Goal: Task Accomplishment & Management: Manage account settings

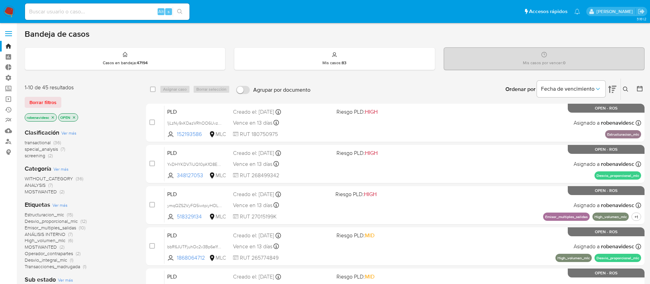
scroll to position [39, 0]
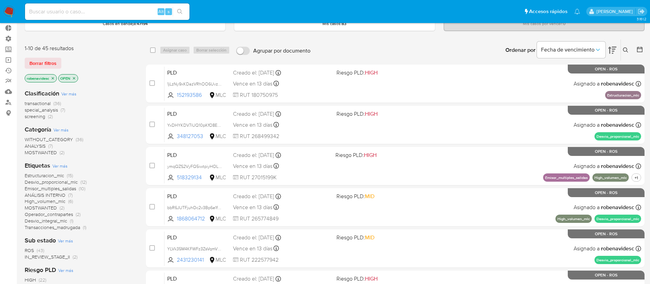
click at [429, 57] on div "Ordenar por Fecha de vencimiento No es posible ordenar los resultados mientras …" at bounding box center [479, 49] width 331 height 21
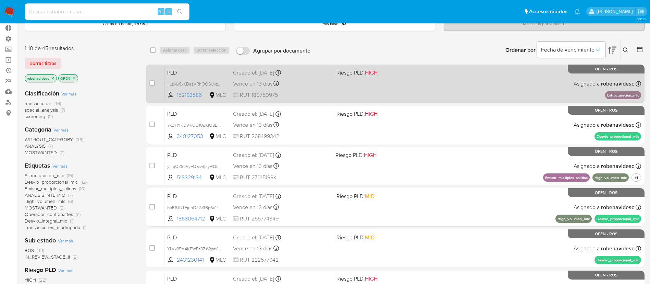
click at [425, 87] on div "PLD 1jLzNy9xKDazVRhOO6UvzM4Q 152193586 MLC Riesgo PLD: HIGH Creado el: 12/07/20…" at bounding box center [403, 83] width 477 height 35
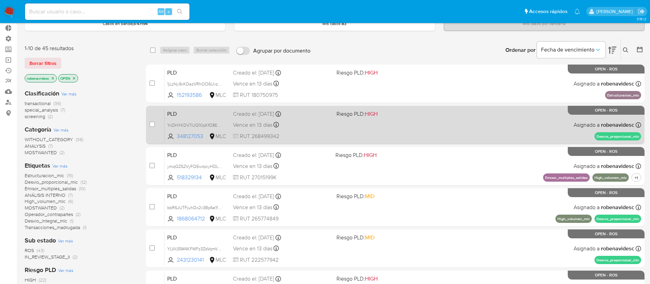
click at [380, 131] on div "PLD YxDHYKDV7iUQ10pKfO8EWdoL 348127053 MLC Riesgo PLD: HIGH Creado el: 12/07/20…" at bounding box center [403, 124] width 477 height 35
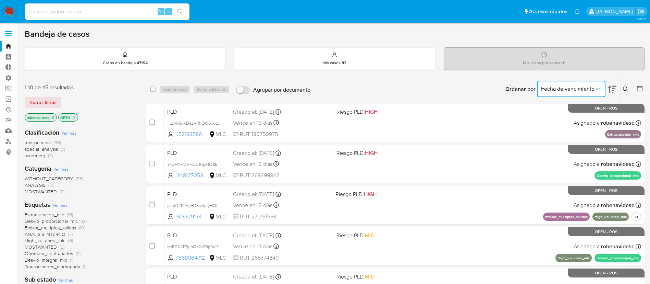
click at [585, 92] on span "Fecha de vencimiento" at bounding box center [567, 88] width 53 height 7
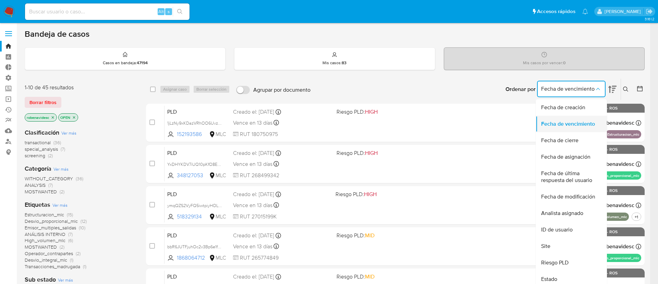
click at [568, 127] on span "Fecha de vencimiento" at bounding box center [568, 123] width 54 height 7
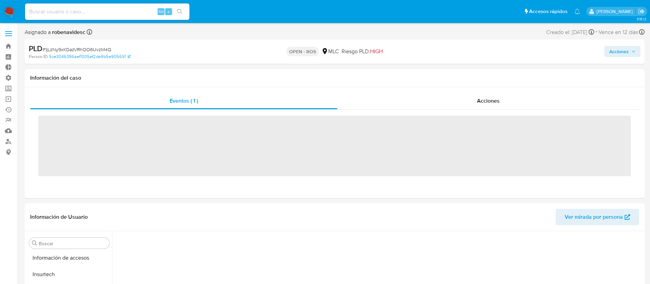
scroll to position [323, 0]
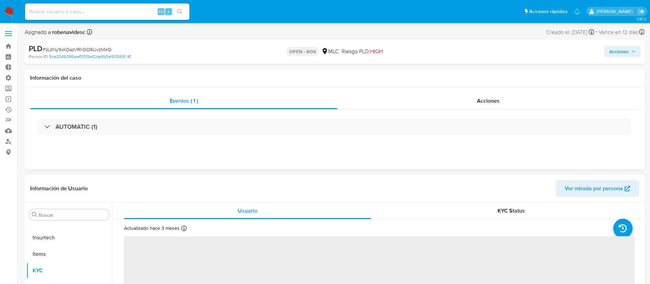
select select "10"
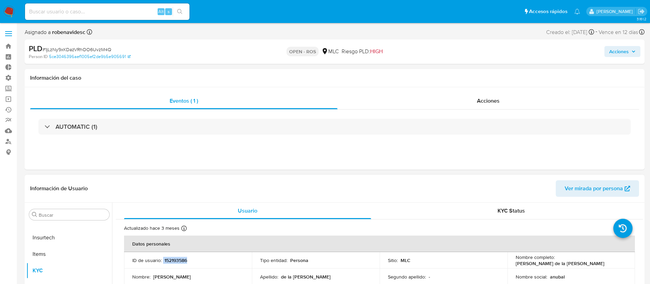
drag, startPoint x: 191, startPoint y: 265, endPoint x: 163, endPoint y: 260, distance: 28.2
click at [163, 260] on td "ID de usuario : 152193586" at bounding box center [188, 260] width 128 height 16
copy div "152193586"
click at [485, 97] on span "Acciones" at bounding box center [488, 101] width 23 height 8
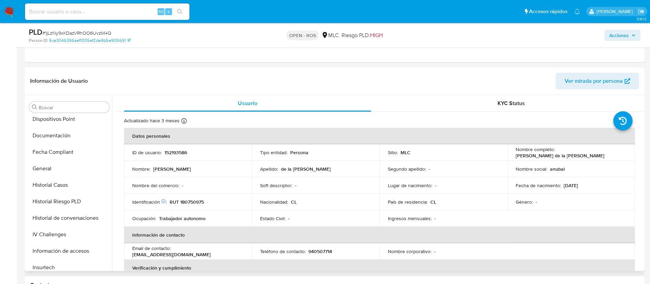
scroll to position [179, 0]
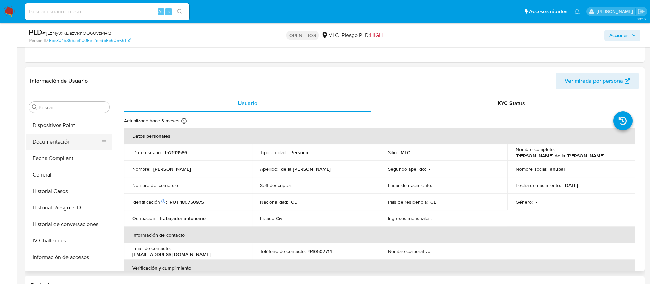
click at [55, 144] on button "Documentación" at bounding box center [66, 141] width 80 height 16
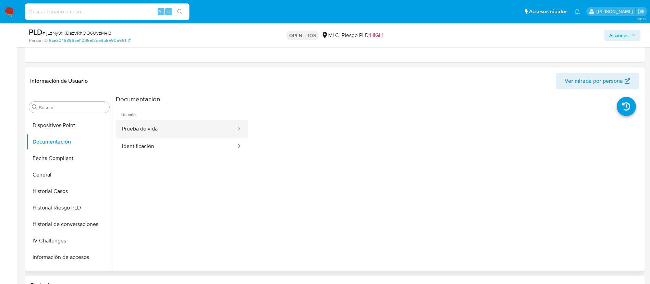
click at [204, 128] on button "Prueba de vida" at bounding box center [176, 128] width 121 height 17
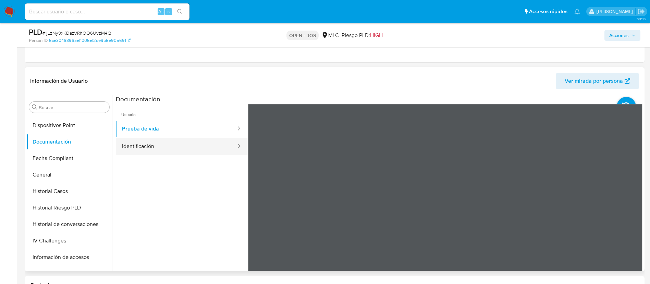
click at [169, 140] on button "Identificación" at bounding box center [176, 146] width 121 height 17
click at [194, 222] on ul "Usuario Prueba de vida Identificación" at bounding box center [182, 203] width 132 height 198
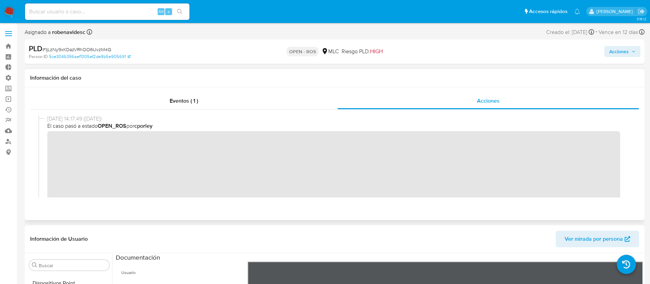
scroll to position [0, 0]
click at [41, 139] on div "18/09/2025 14:17:49 (hace 10 días) El caso pasó a estado OPEN_ROS por cporley" at bounding box center [334, 171] width 593 height 113
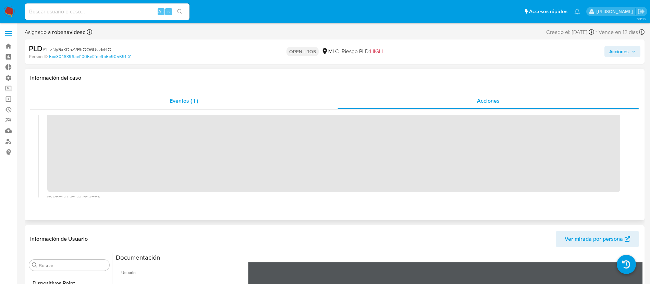
scroll to position [0, 0]
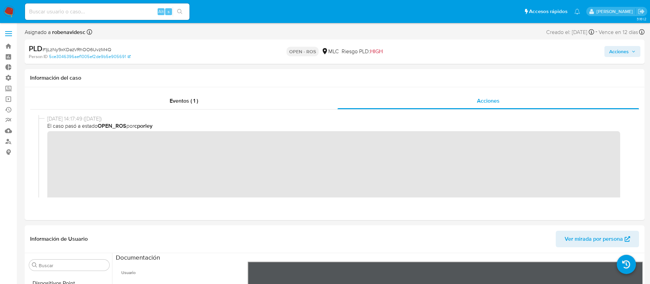
click at [617, 47] on span "Acciones" at bounding box center [620, 51] width 20 height 11
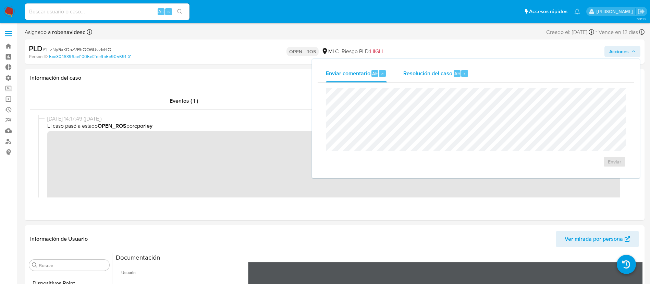
click at [433, 78] on div "Resolución del caso Alt r" at bounding box center [436, 73] width 65 height 18
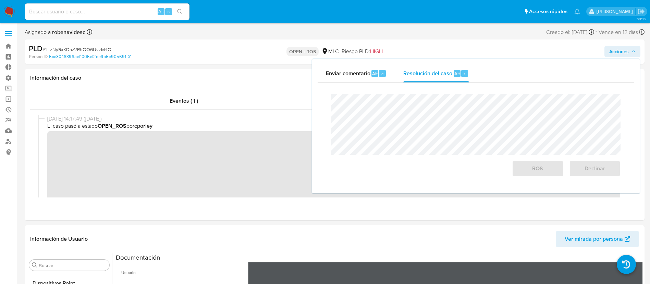
click at [613, 55] on span "Acciones" at bounding box center [620, 51] width 20 height 11
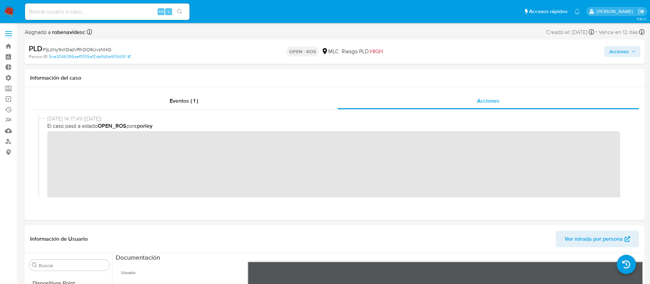
click at [607, 53] on button "Acciones" at bounding box center [623, 51] width 36 height 11
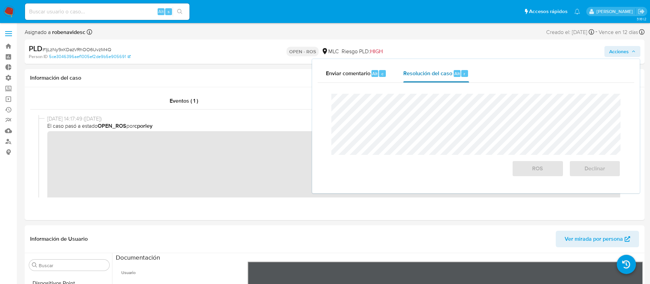
click at [451, 68] on div "Resolución del caso Alt r" at bounding box center [436, 73] width 65 height 18
click at [511, 165] on div "ROS" at bounding box center [538, 166] width 57 height 19
click at [523, 167] on span "ROS" at bounding box center [538, 168] width 34 height 15
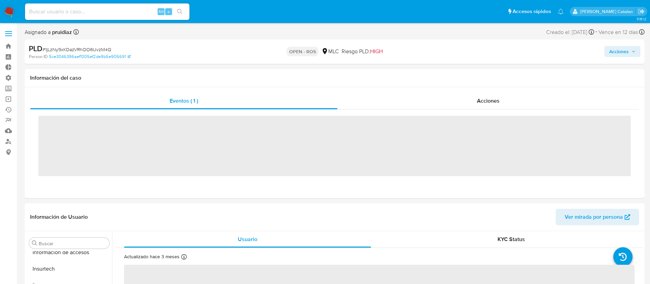
scroll to position [323, 0]
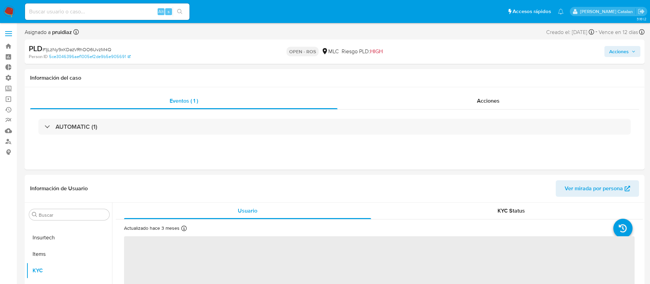
select select "10"
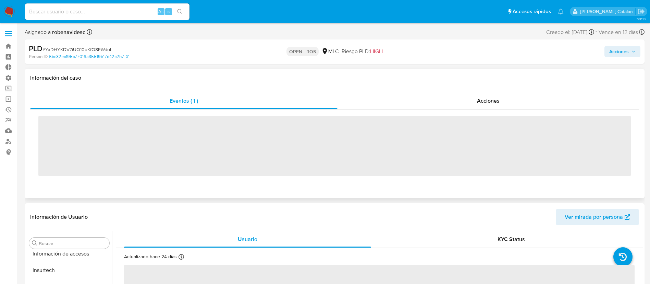
scroll to position [323, 0]
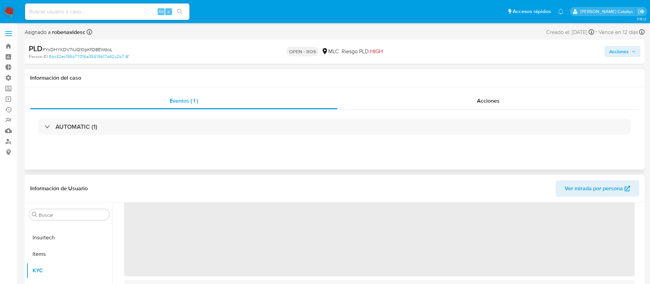
select select "10"
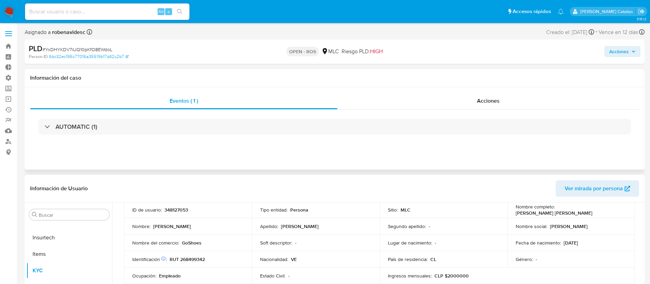
scroll to position [0, 0]
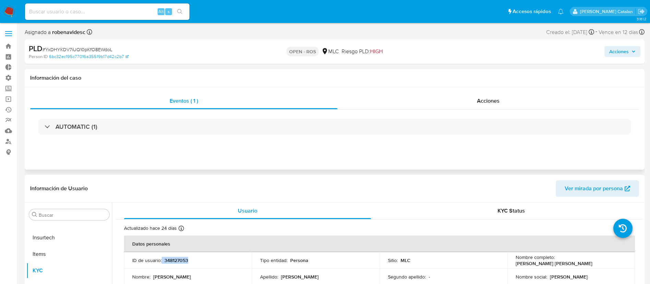
drag, startPoint x: 216, startPoint y: 261, endPoint x: 162, endPoint y: 258, distance: 55.0
click at [162, 258] on div "ID de usuario : 348127053" at bounding box center [187, 260] width 111 height 6
copy div "348127053"
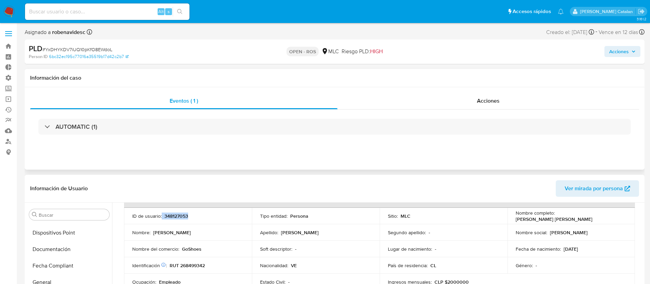
scroll to position [179, 0]
click at [65, 244] on button "Documentación" at bounding box center [66, 249] width 80 height 16
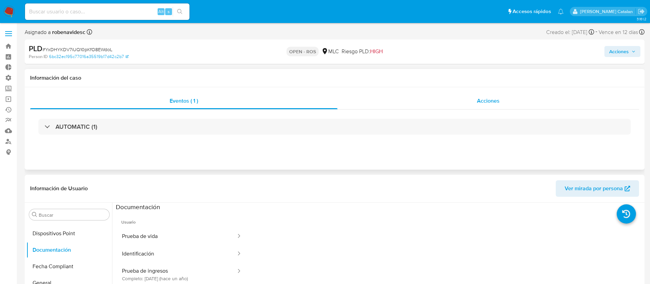
click at [441, 99] on div "Acciones" at bounding box center [489, 101] width 302 height 16
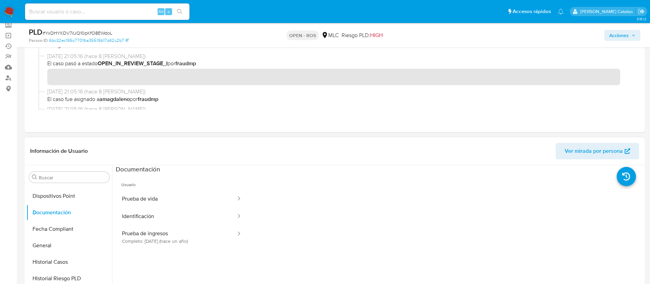
scroll to position [70, 0]
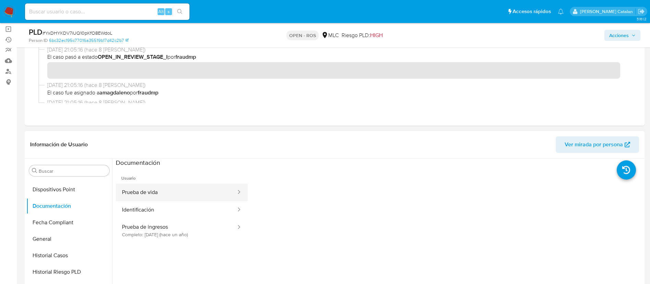
click at [165, 193] on button "Prueba de vida" at bounding box center [176, 191] width 121 height 17
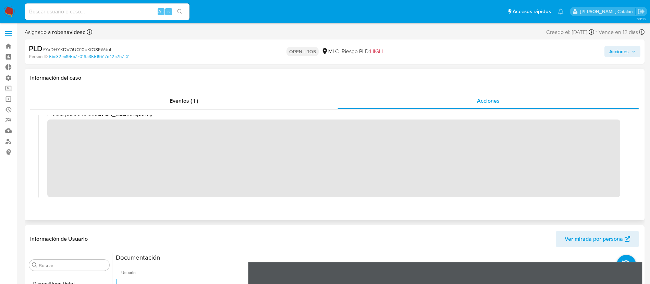
scroll to position [4, 0]
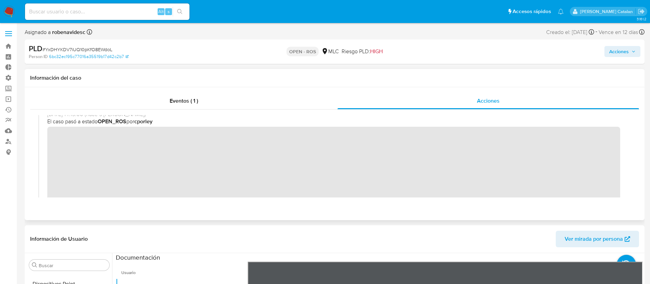
click at [45, 138] on div "23/09/2025 14:15:00 (hace 5 días) El caso pasó a estado OPEN_ROS por cporley" at bounding box center [334, 158] width 593 height 97
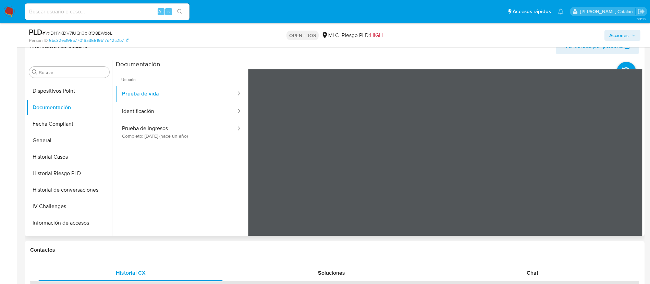
scroll to position [169, 0]
click at [155, 111] on button "Identificación" at bounding box center [176, 110] width 121 height 17
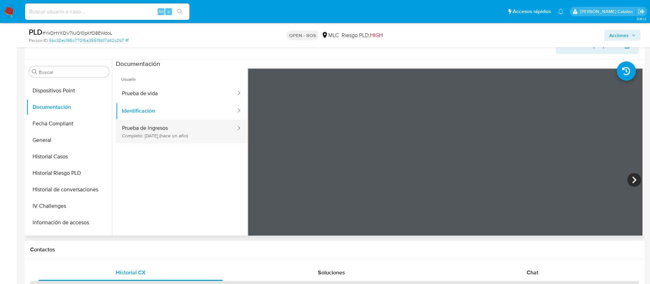
click at [178, 130] on button "Prueba de ingresos Completo: 11/05/2024 (hace un año)" at bounding box center [176, 131] width 121 height 23
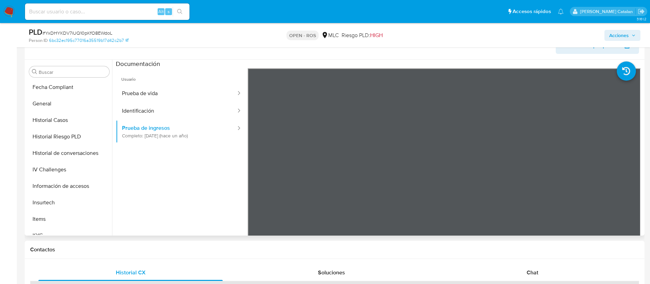
scroll to position [323, 0]
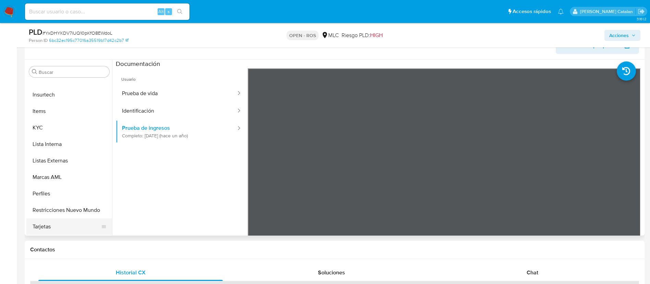
click at [48, 222] on button "Tarjetas" at bounding box center [66, 226] width 80 height 16
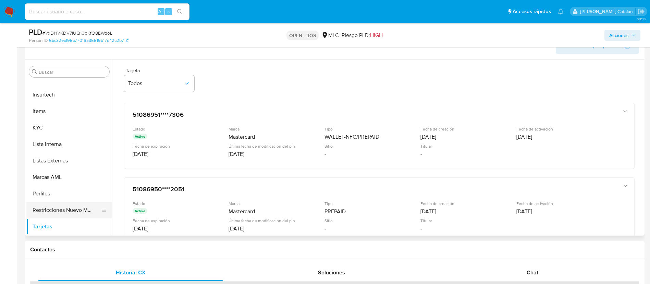
click at [57, 214] on button "Restricciones Nuevo Mundo" at bounding box center [66, 210] width 80 height 16
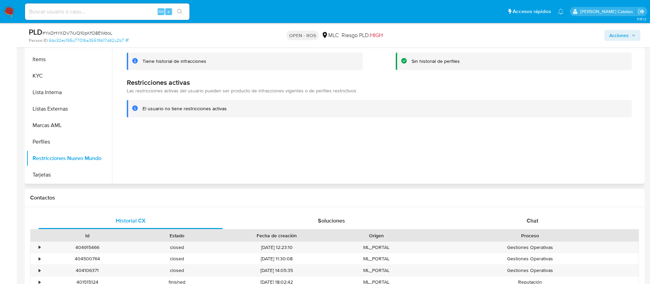
scroll to position [213, 0]
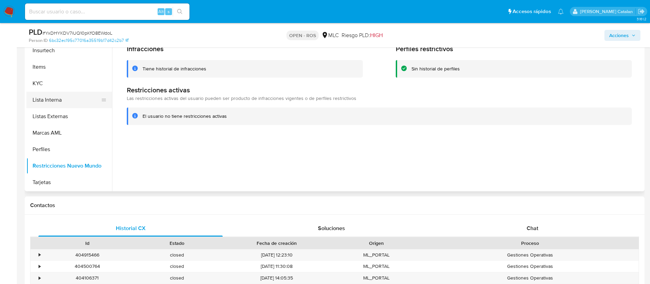
click at [39, 92] on button "Lista Interna" at bounding box center [66, 100] width 80 height 16
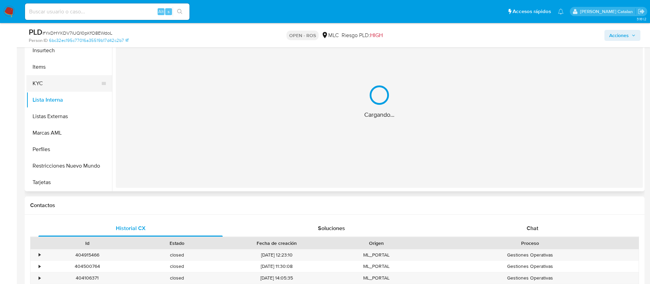
click at [57, 80] on button "KYC" at bounding box center [66, 83] width 80 height 16
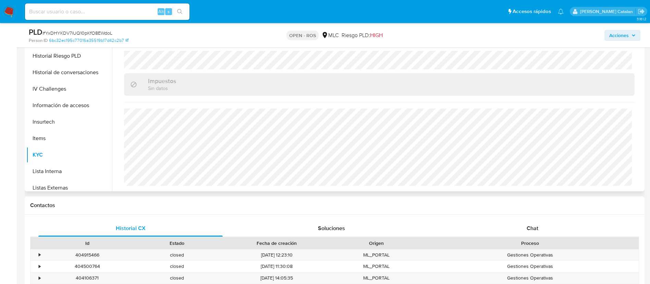
scroll to position [247, 0]
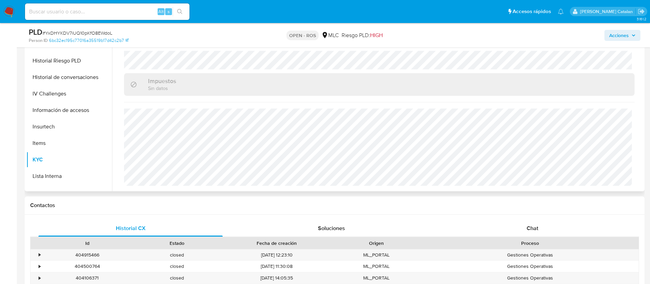
click at [34, 133] on button "Insurtech" at bounding box center [69, 126] width 86 height 16
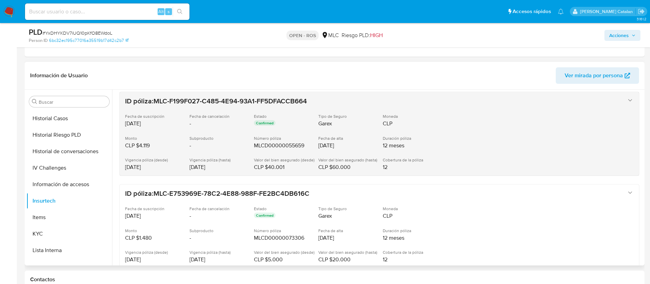
scroll to position [72, 0]
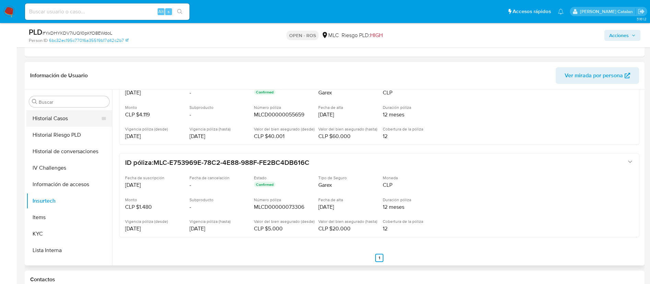
click at [52, 117] on button "Historial Casos" at bounding box center [66, 118] width 80 height 16
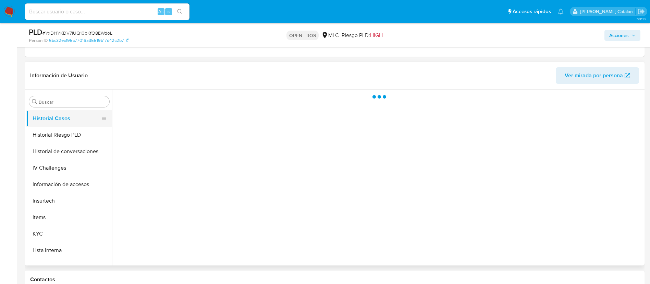
scroll to position [0, 0]
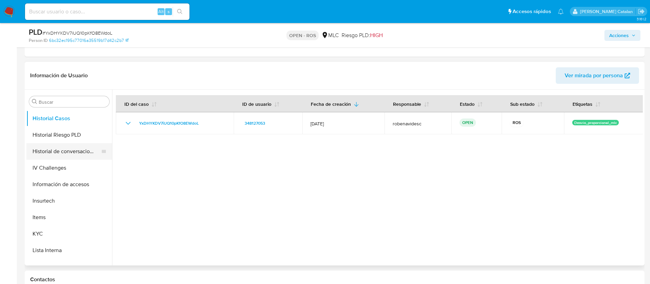
click at [61, 156] on button "Historial de conversaciones" at bounding box center [66, 151] width 80 height 16
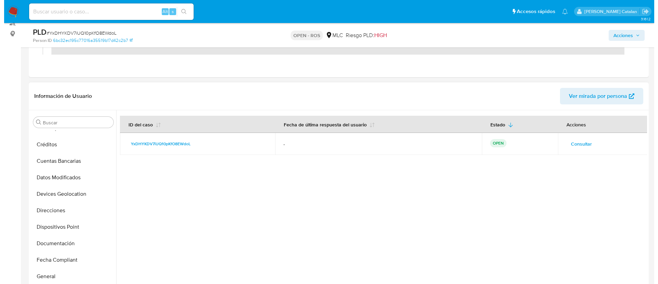
scroll to position [84, 0]
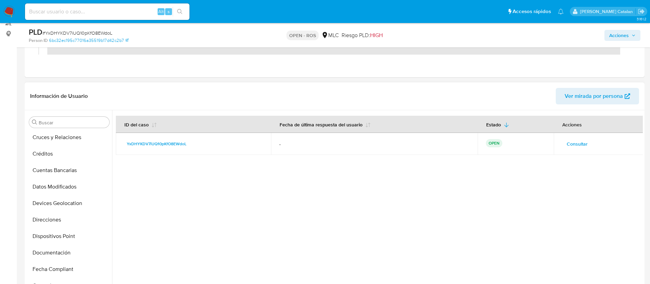
click at [581, 144] on span "Consultar" at bounding box center [577, 144] width 21 height 10
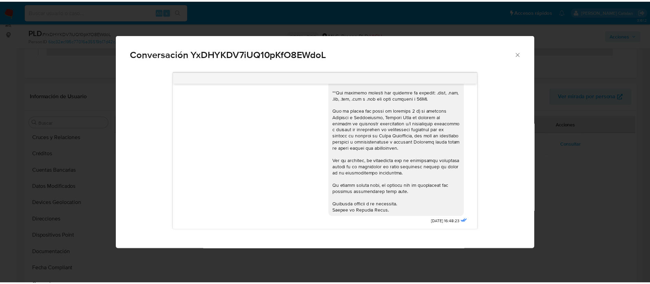
scroll to position [0, 0]
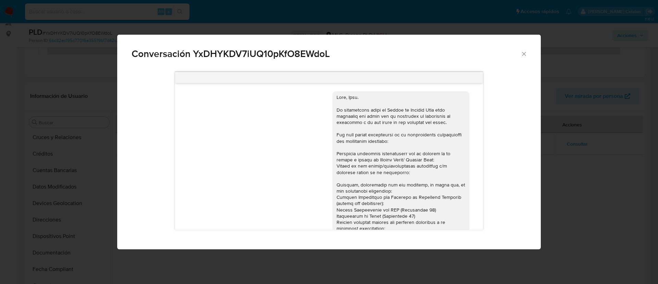
drag, startPoint x: 520, startPoint y: 58, endPoint x: 530, endPoint y: 50, distance: 13.2
click at [530, 50] on div "Conversación YxDHYKDV7iUQ10pKfO8EWdoL" at bounding box center [329, 51] width 424 height 33
click at [524, 54] on icon "Cerrar" at bounding box center [524, 54] width 4 height 4
copy div "Conversación YxDHYKDV7iUQ10pKfO8EWdoL"
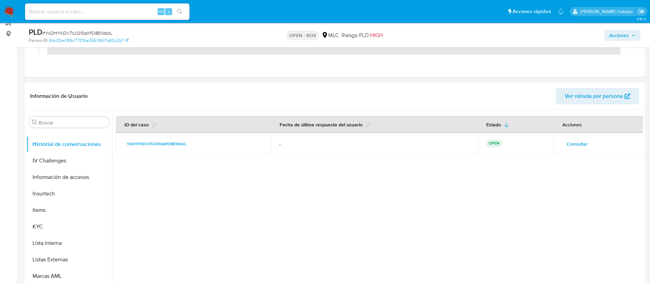
scroll to position [280, 0]
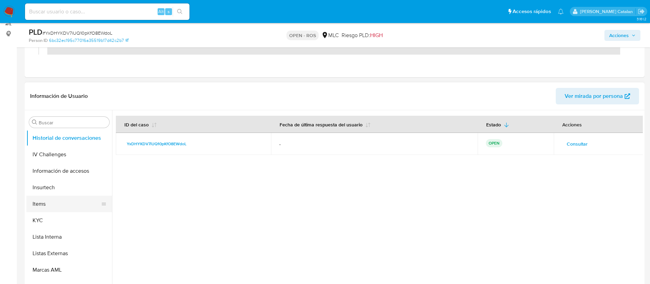
click at [36, 203] on button "Items" at bounding box center [66, 203] width 80 height 16
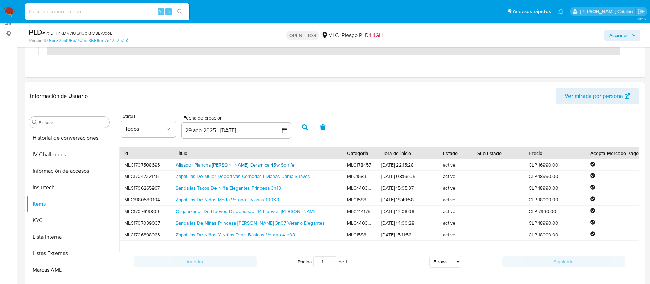
click at [231, 163] on link "Alisador Plancha De Cabello Cerámica 45w Sonifer" at bounding box center [236, 164] width 120 height 7
click at [265, 177] on link "Zapatillas De Mujer Deportivas Cómodas Livianas Dama Suaves" at bounding box center [243, 175] width 134 height 7
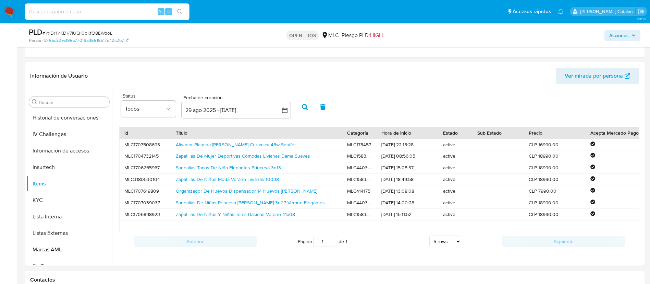
scroll to position [0, 0]
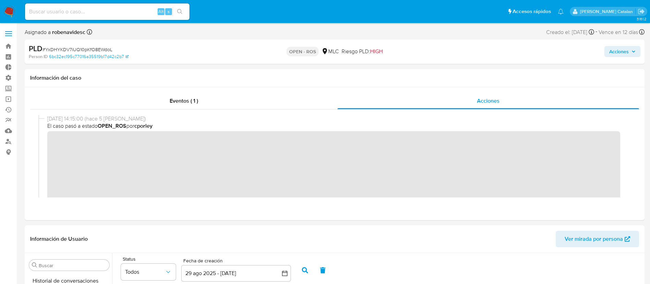
click at [611, 51] on span "Acciones" at bounding box center [620, 51] width 20 height 11
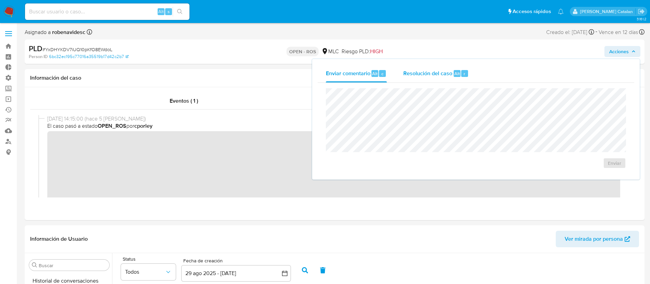
click at [445, 76] on span "Resolución del caso" at bounding box center [428, 73] width 49 height 8
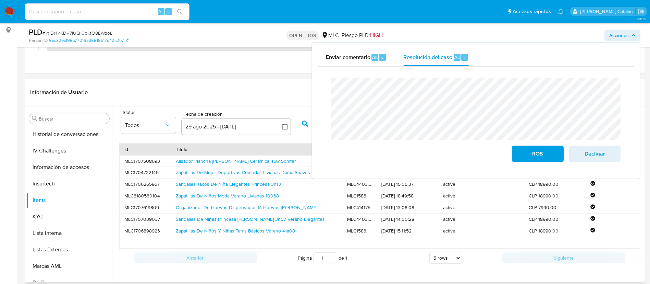
scroll to position [166, 0]
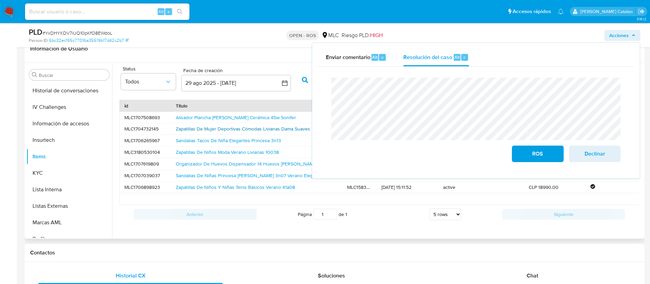
click at [256, 125] on link "Zapatillas De Mujer Deportivas Cómodas Livianas Dama Suaves" at bounding box center [243, 128] width 134 height 7
click at [621, 34] on span "Acciones" at bounding box center [620, 35] width 20 height 11
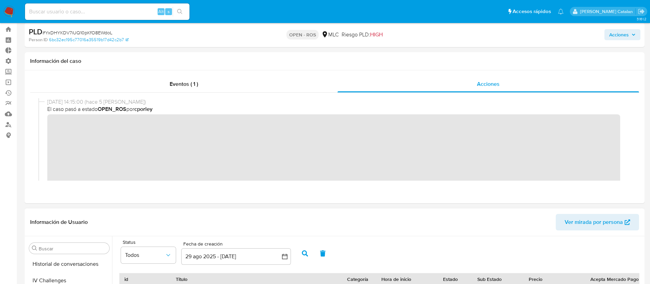
scroll to position [0, 0]
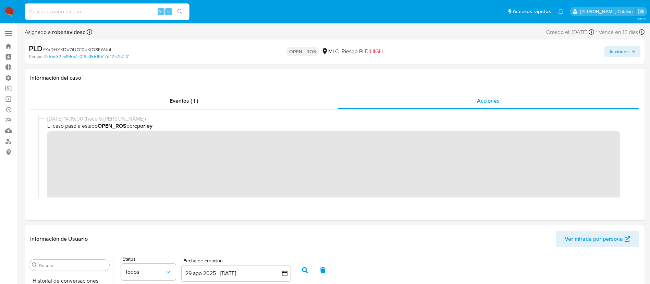
click at [615, 48] on span "Acciones" at bounding box center [620, 51] width 20 height 11
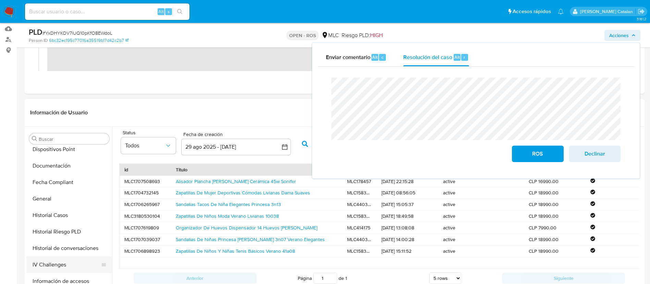
scroll to position [186, 0]
click at [48, 216] on button "Historial Casos" at bounding box center [66, 216] width 80 height 16
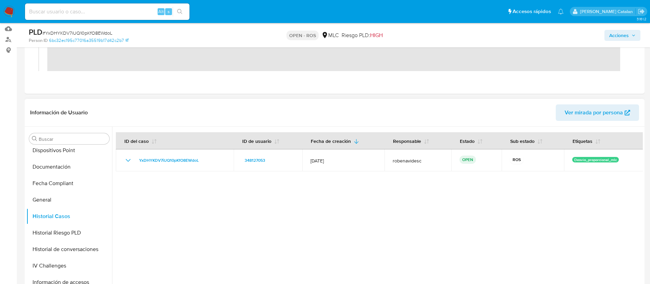
scroll to position [0, 0]
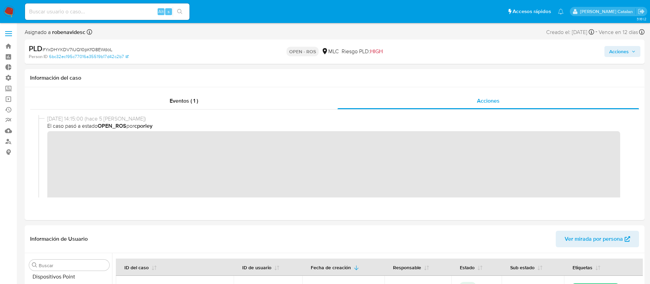
click at [629, 53] on span "Acciones" at bounding box center [623, 52] width 26 height 10
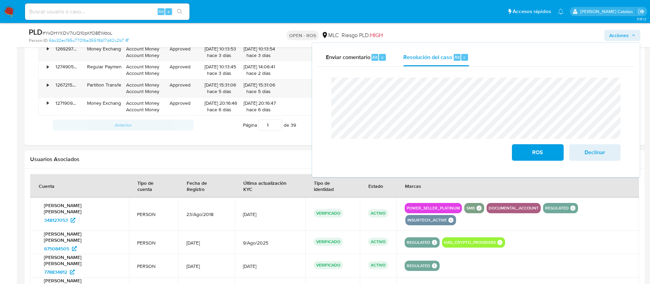
scroll to position [606, 0]
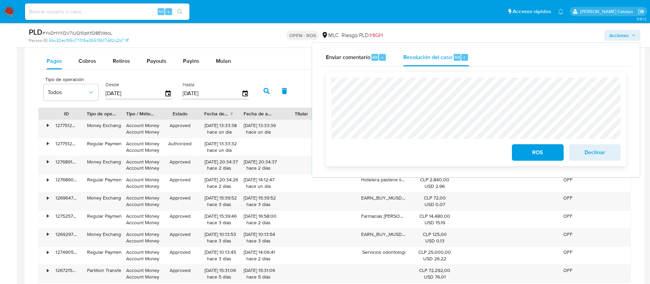
click at [600, 151] on span "Declinar" at bounding box center [595, 152] width 34 height 15
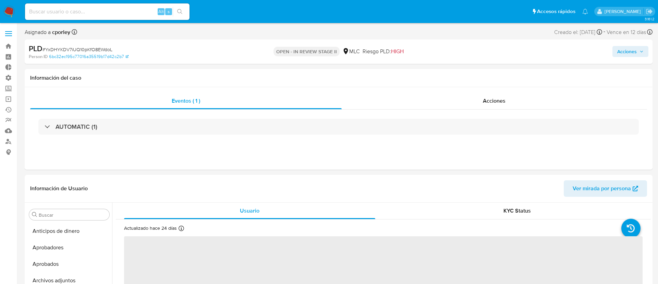
select select "10"
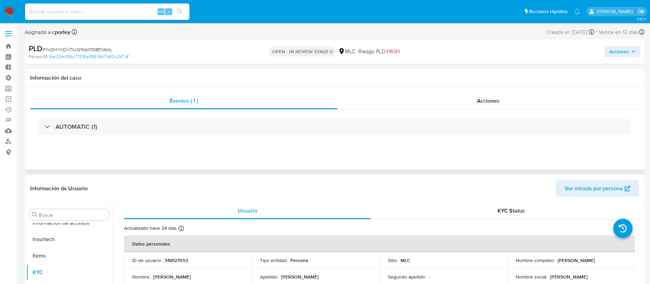
scroll to position [323, 0]
click at [472, 92] on div "Eventos ( 1 ) Acciones AUTOMATIC (1)" at bounding box center [335, 128] width 620 height 82
click at [479, 99] on span "Acciones" at bounding box center [488, 101] width 23 height 8
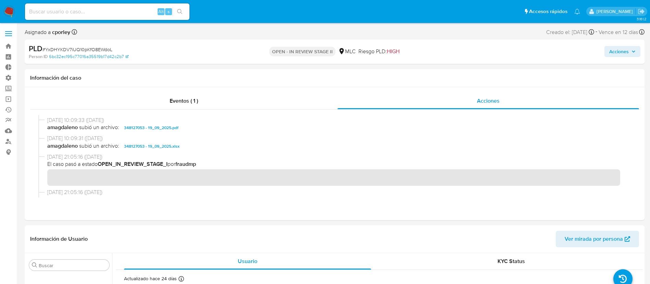
scroll to position [0, 0]
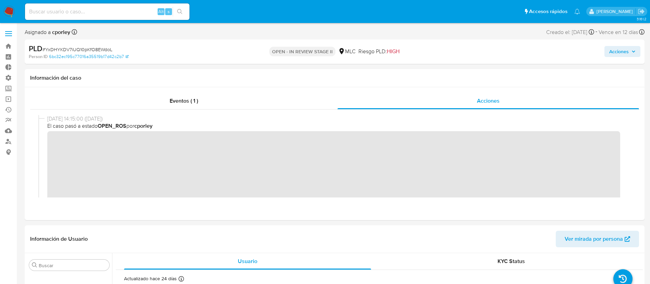
click at [638, 50] on button "Acciones" at bounding box center [623, 51] width 36 height 11
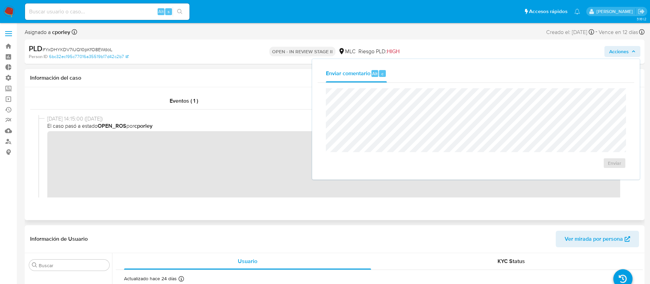
click at [282, 123] on span "El caso pasó a estado OPEN_ROS por cporley" at bounding box center [337, 126] width 581 height 8
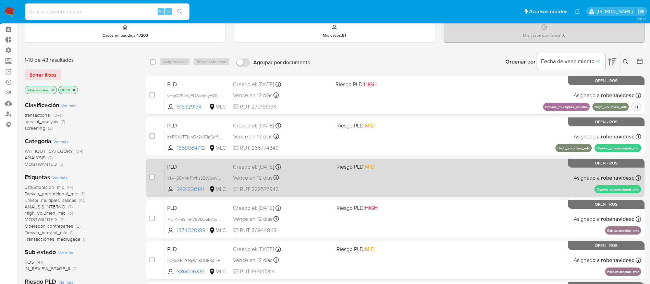
scroll to position [28, 0]
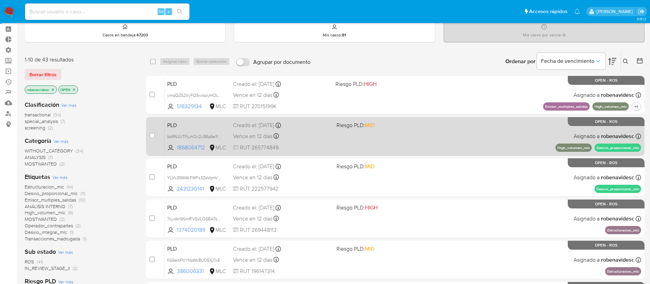
click at [388, 128] on span "Riesgo PLD: MID" at bounding box center [386, 124] width 98 height 9
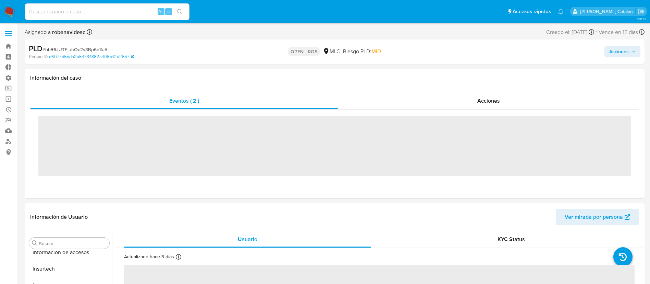
scroll to position [323, 0]
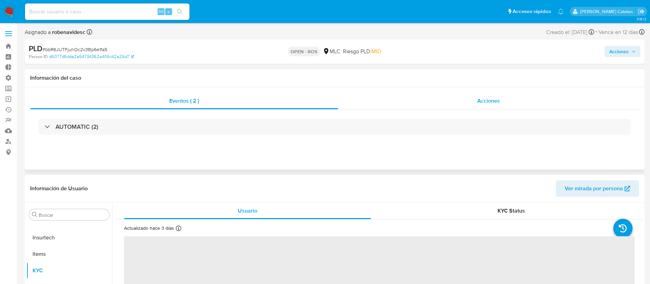
click at [484, 104] on span "Acciones" at bounding box center [489, 101] width 23 height 8
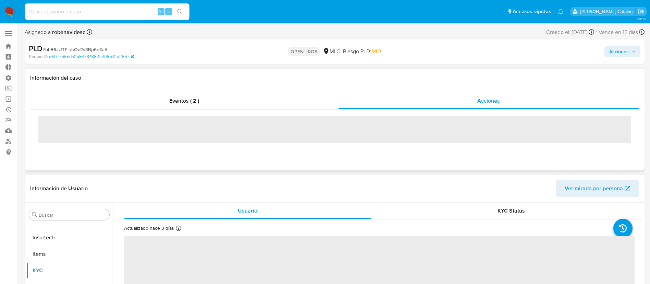
select select "10"
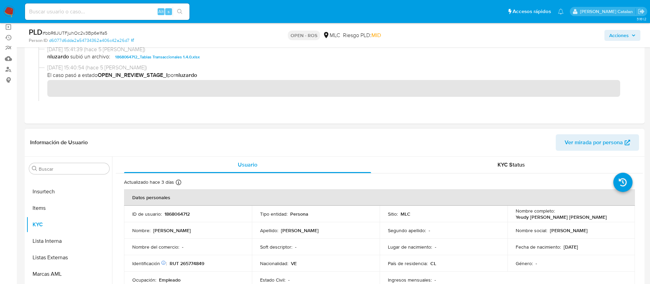
scroll to position [73, 0]
drag, startPoint x: 200, startPoint y: 212, endPoint x: 163, endPoint y: 214, distance: 36.8
click at [163, 214] on div "ID de usuario : 1868064712" at bounding box center [187, 213] width 111 height 6
copy div "1868064712"
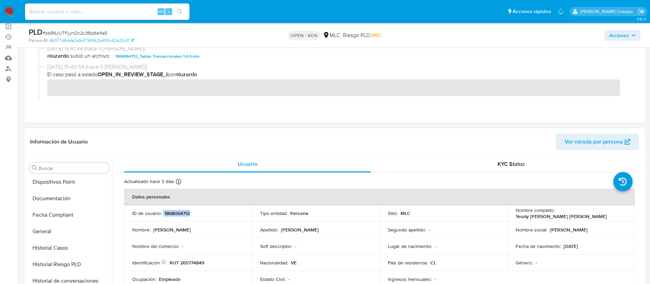
scroll to position [182, 0]
click at [51, 206] on button "Documentación" at bounding box center [66, 199] width 80 height 16
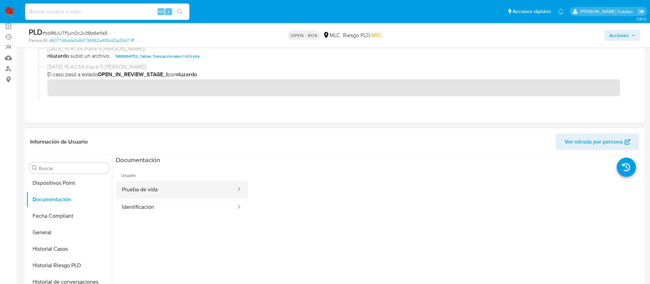
click at [179, 187] on button "Prueba de vida" at bounding box center [176, 189] width 121 height 17
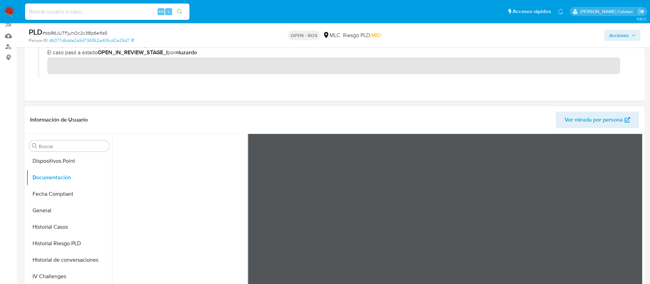
scroll to position [0, 0]
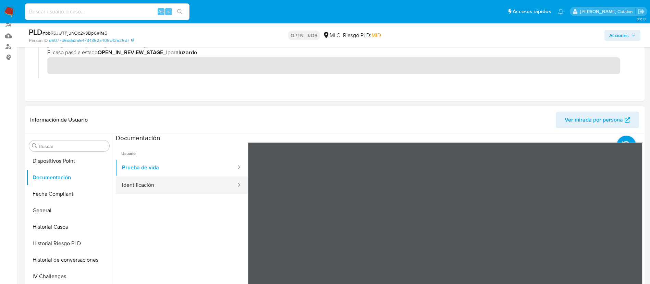
click at [169, 188] on button "Identificación" at bounding box center [176, 184] width 121 height 17
copy div "1868064712"
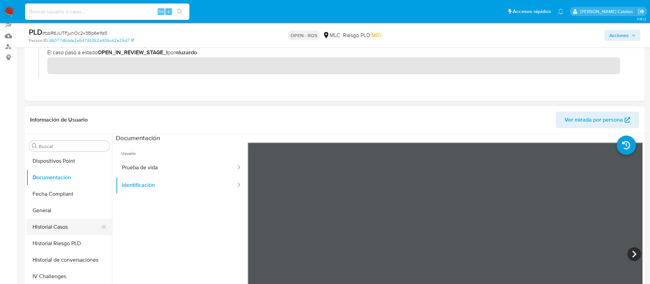
click at [61, 228] on button "Historial Casos" at bounding box center [66, 226] width 80 height 16
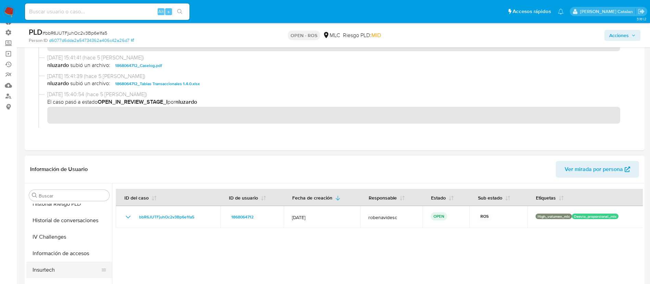
scroll to position [314, 0]
click at [43, 263] on button "KYC" at bounding box center [66, 259] width 80 height 16
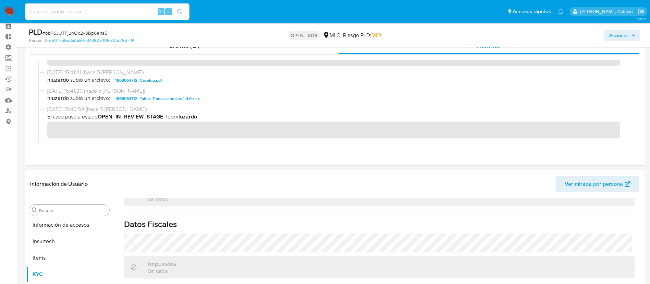
scroll to position [0, 0]
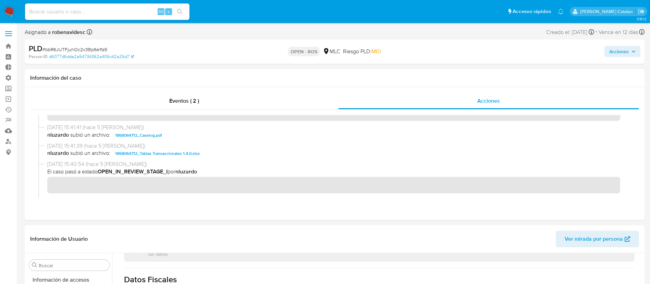
click at [625, 55] on span "Acciones" at bounding box center [620, 51] width 20 height 11
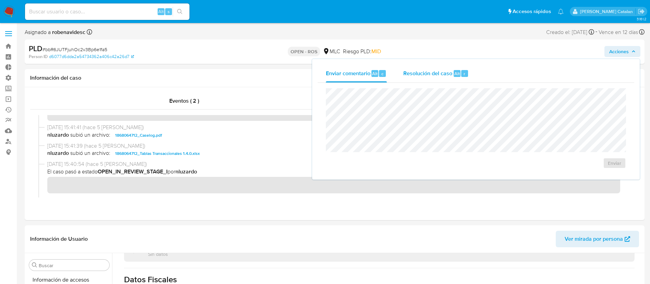
click at [451, 77] on span "Resolución del caso" at bounding box center [428, 73] width 49 height 8
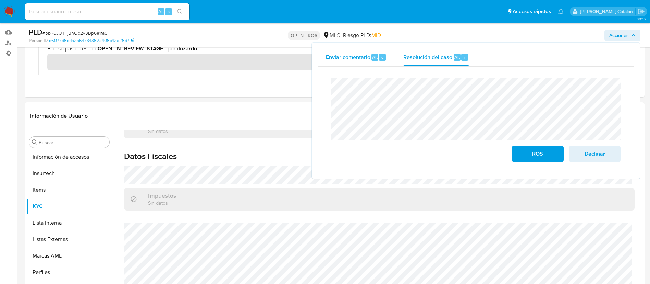
scroll to position [100, 0]
click at [542, 151] on span "ROS" at bounding box center [538, 153] width 34 height 15
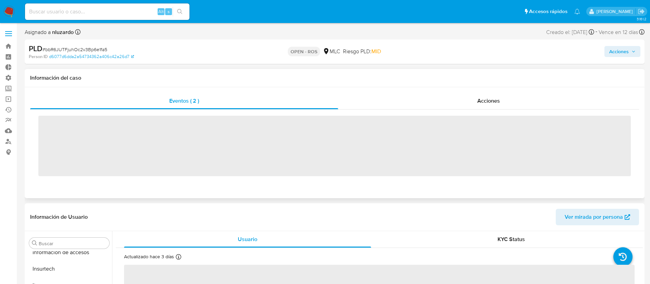
scroll to position [323, 0]
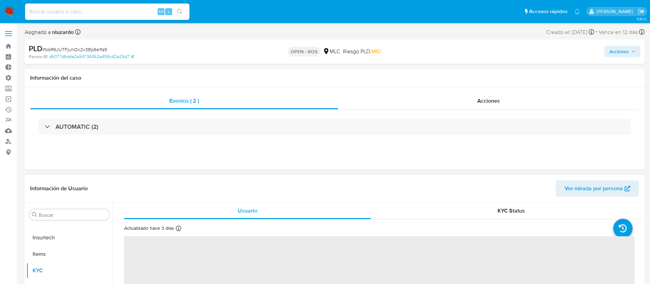
select select "10"
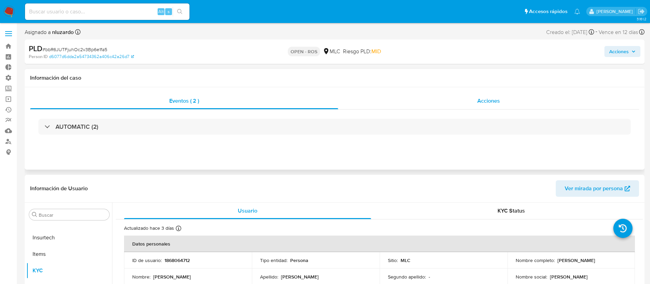
click at [472, 101] on div "Acciones" at bounding box center [488, 101] width 301 height 16
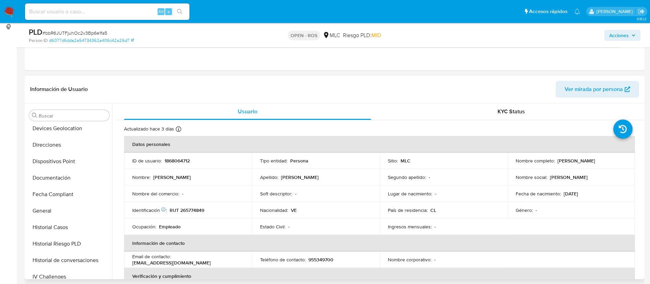
scroll to position [151, 0]
click at [69, 182] on button "Documentación" at bounding box center [69, 178] width 86 height 16
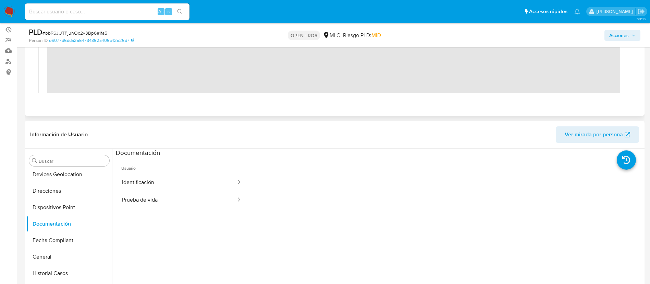
scroll to position [82, 0]
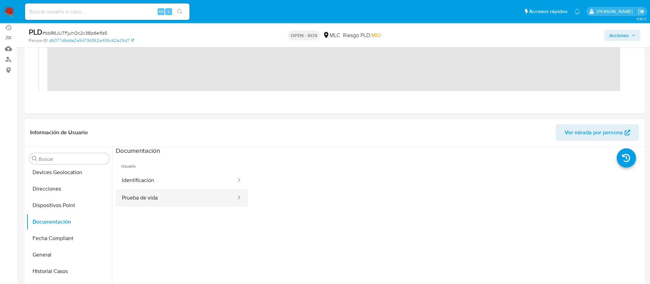
click at [153, 194] on button "Prueba de vida" at bounding box center [176, 197] width 121 height 17
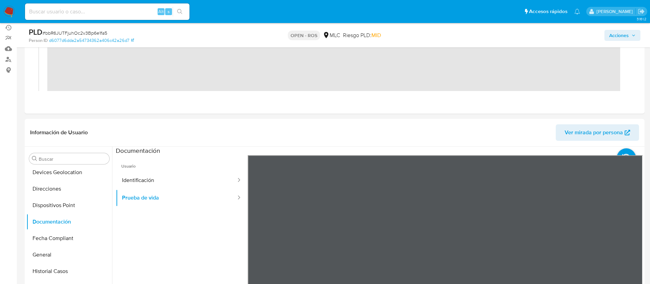
scroll to position [0, 0]
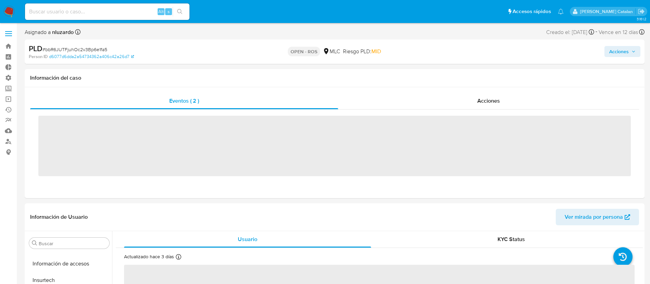
scroll to position [323, 0]
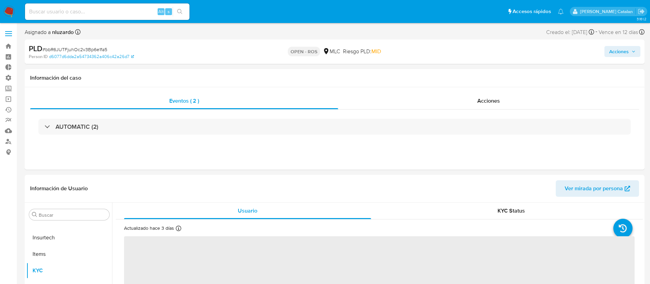
select select "10"
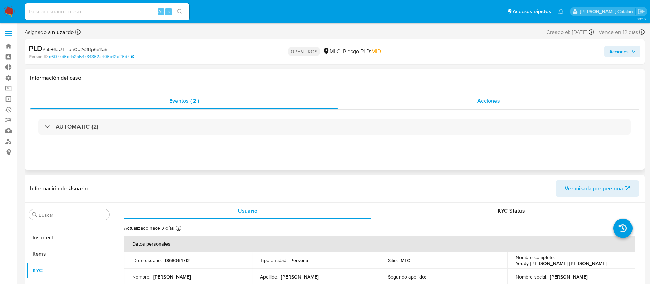
click at [481, 97] on span "Acciones" at bounding box center [489, 101] width 23 height 8
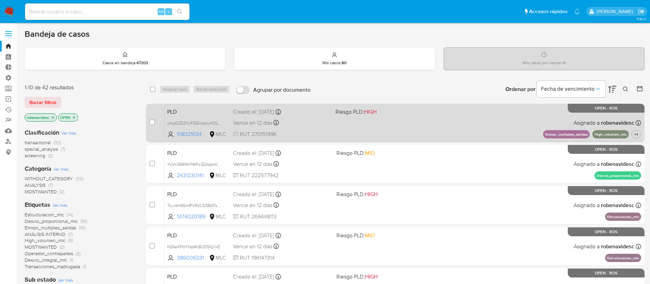
click at [451, 127] on div "PLD ymqQZS2VyFQ5iwtpiyHOLXRE 518329134 MLC Riesgo PLD: HIGH Creado el: [DATE] C…" at bounding box center [403, 122] width 477 height 35
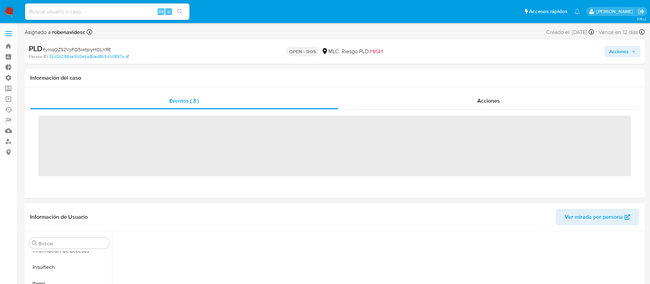
scroll to position [323, 0]
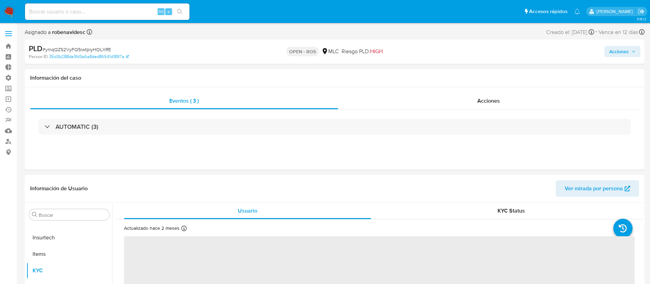
select select "10"
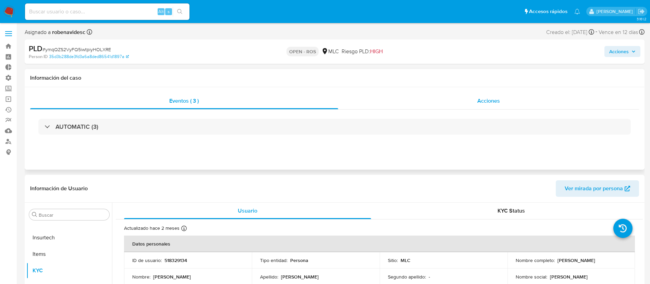
click at [475, 98] on div "Acciones" at bounding box center [488, 101] width 301 height 16
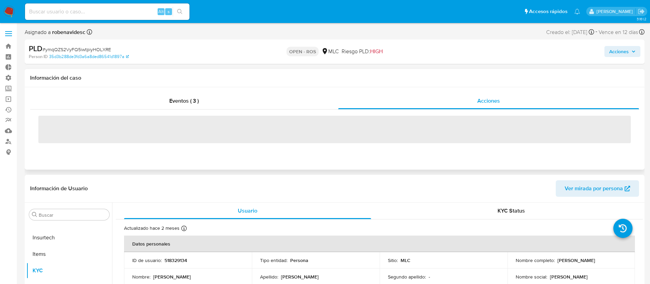
drag, startPoint x: 403, startPoint y: 130, endPoint x: 392, endPoint y: 142, distance: 16.3
click at [392, 142] on span "‌" at bounding box center [334, 129] width 593 height 27
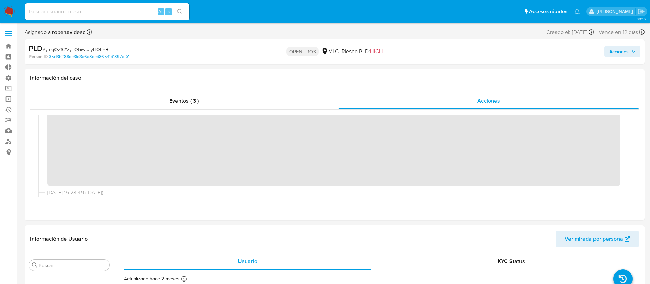
scroll to position [0, 0]
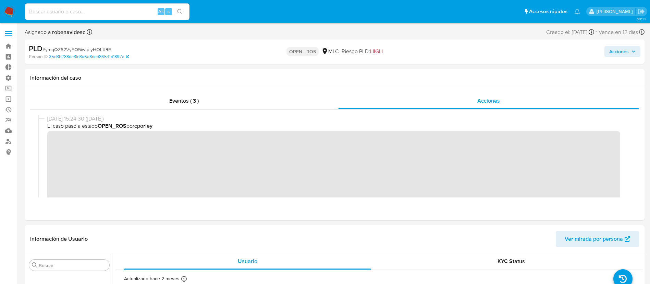
click at [56, 140] on div "23/09/2025 15:24:30 (hace 5 días) El caso pasó a estado OPEN_ROS por cporley" at bounding box center [334, 182] width 593 height 135
drag, startPoint x: 244, startPoint y: 187, endPoint x: 47, endPoint y: 144, distance: 202.4
click at [47, 144] on div "23/09/2025 15:24:30 (hace 5 días) El caso pasó a estado OPEN_ROS por cporley" at bounding box center [334, 182] width 593 height 135
click at [363, 206] on div "Eventos ( 3 ) Acciones" at bounding box center [335, 153] width 620 height 133
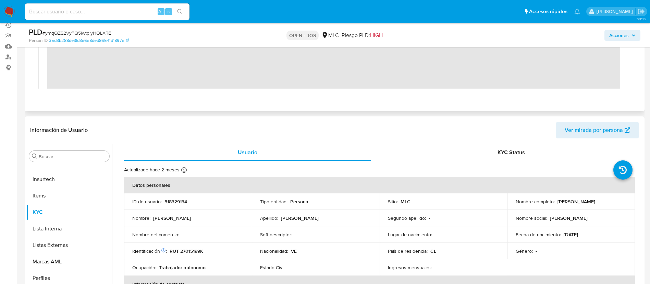
scroll to position [85, 0]
drag, startPoint x: 194, startPoint y: 200, endPoint x: 163, endPoint y: 202, distance: 31.2
click at [163, 202] on div "ID de usuario : 518329134" at bounding box center [187, 200] width 111 height 6
copy div "518329134"
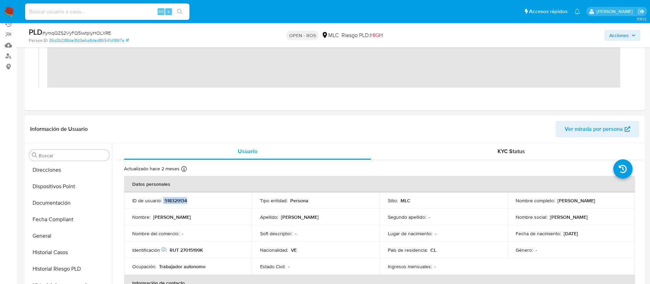
scroll to position [163, 0]
click at [48, 205] on button "Documentación" at bounding box center [66, 206] width 80 height 16
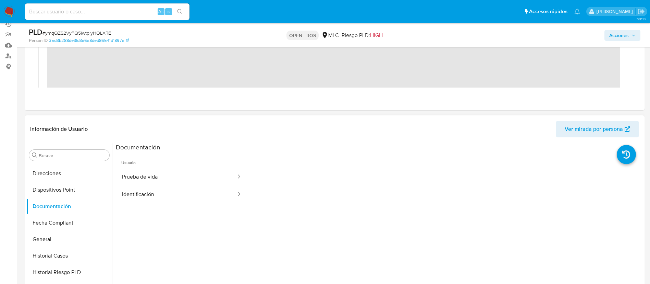
scroll to position [0, 0]
click at [187, 177] on button "Prueba de vida" at bounding box center [176, 176] width 121 height 17
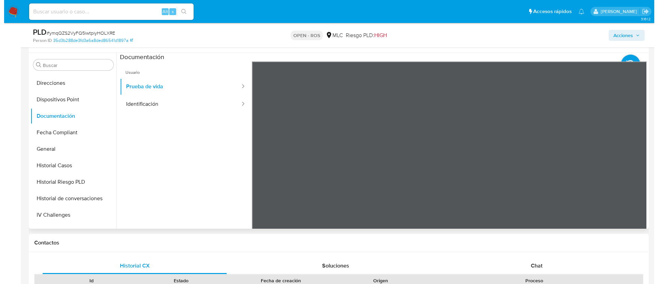
scroll to position [177, 0]
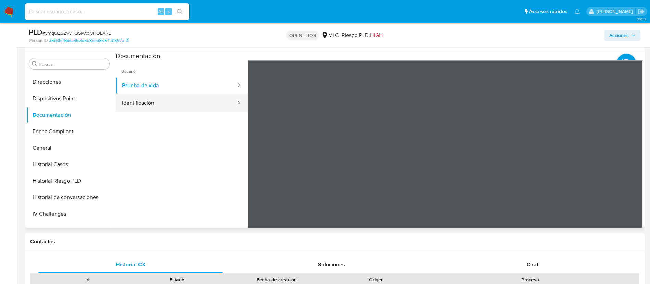
click at [161, 101] on button "Identificación" at bounding box center [176, 102] width 121 height 17
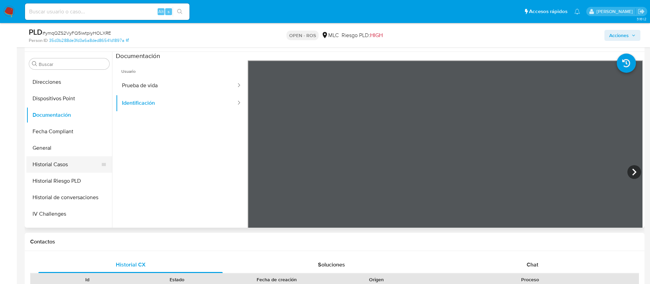
click at [66, 162] on button "Historial Casos" at bounding box center [66, 164] width 80 height 16
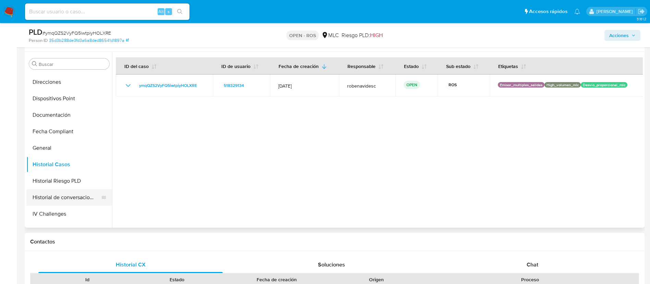
click at [53, 195] on button "Historial de conversaciones" at bounding box center [66, 197] width 80 height 16
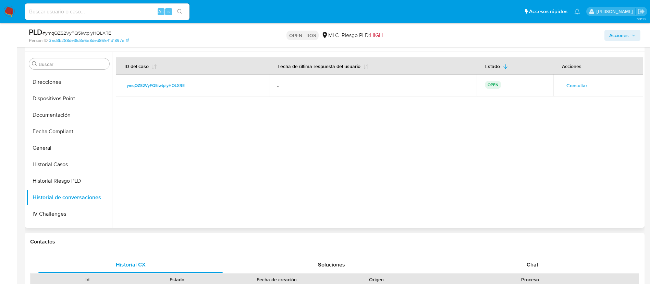
click at [571, 81] on span "Consultar" at bounding box center [577, 86] width 21 height 10
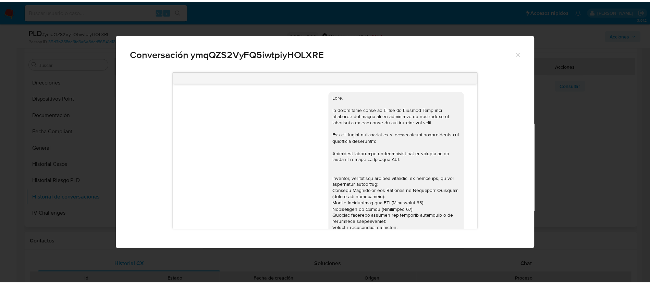
scroll to position [437, 0]
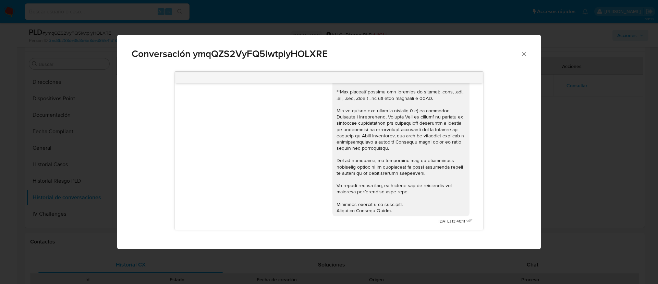
click at [351, 198] on div "Comunicación" at bounding box center [401, 70] width 129 height 287
click at [527, 52] on icon "Cerrar" at bounding box center [524, 53] width 7 height 7
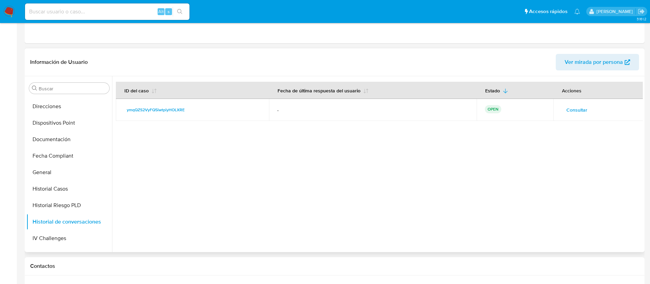
scroll to position [0, 0]
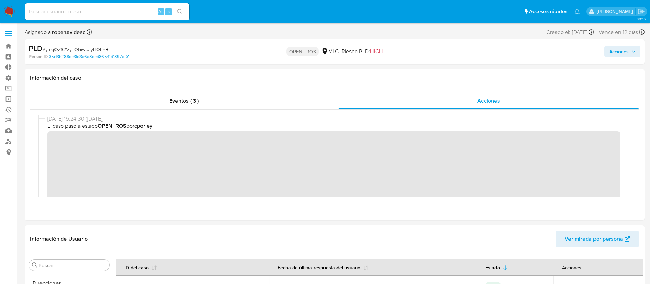
click at [622, 46] on span "Acciones" at bounding box center [620, 51] width 20 height 11
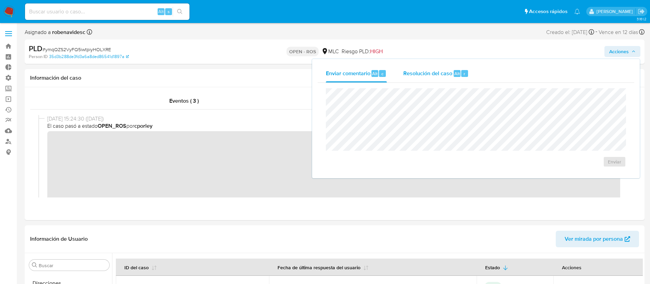
click at [437, 77] on span "Resolución del caso" at bounding box center [428, 73] width 49 height 8
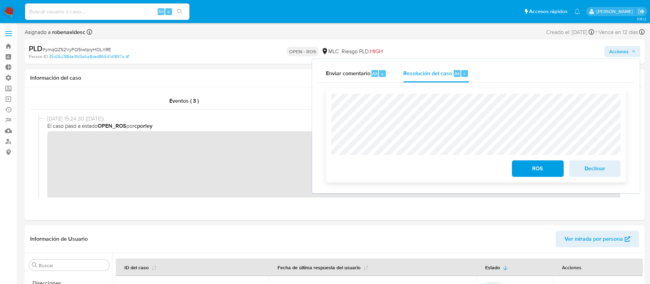
click at [591, 164] on span "Declinar" at bounding box center [595, 168] width 34 height 15
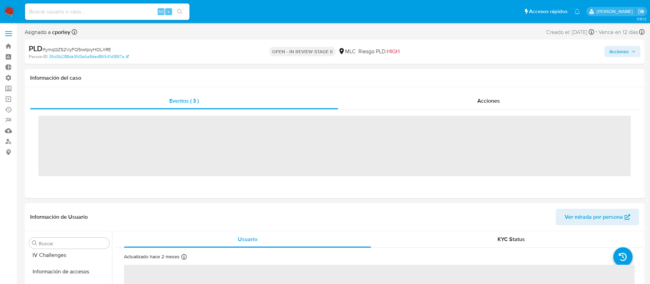
scroll to position [323, 0]
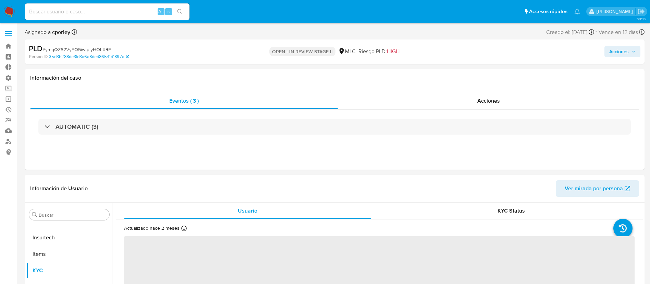
select select "10"
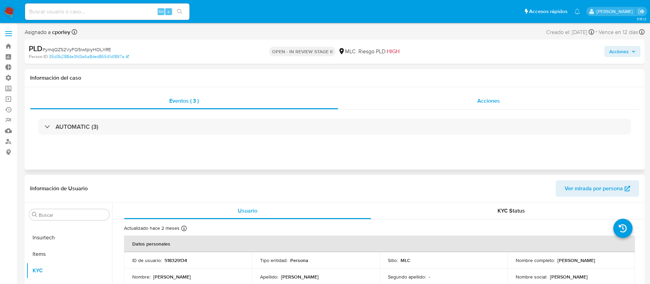
click at [505, 104] on div "Acciones" at bounding box center [488, 101] width 301 height 16
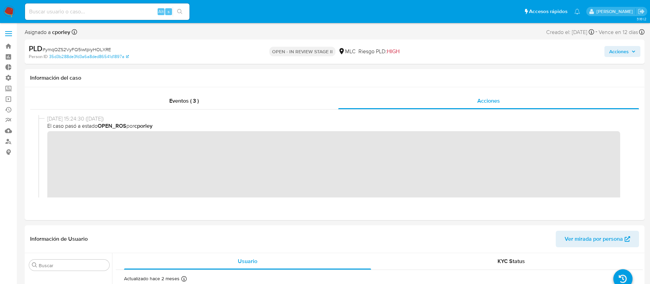
click at [620, 48] on span "Acciones" at bounding box center [620, 51] width 20 height 11
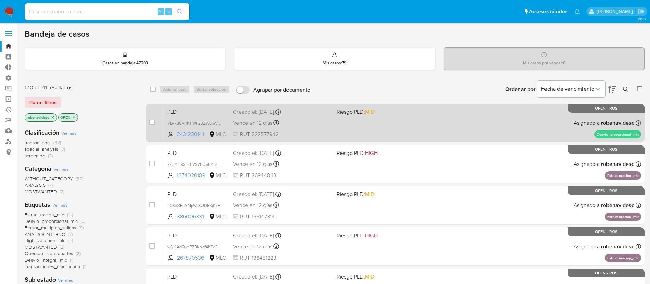
click at [394, 122] on span at bounding box center [386, 122] width 98 height 1
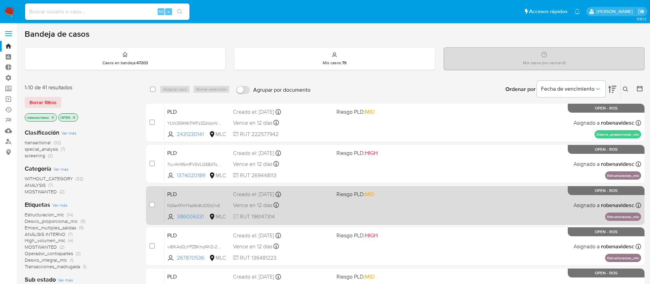
click at [386, 218] on div "PLD fiG6eXFttYNpWc8UD5Xjl1xE 386006331 MLC Riesgo PLD: MID Creado el: [DATE] Cr…" at bounding box center [403, 205] width 477 height 35
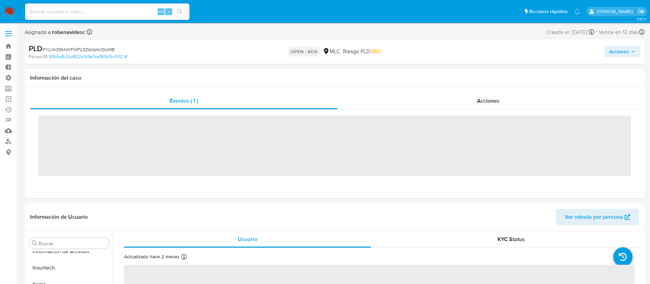
scroll to position [323, 0]
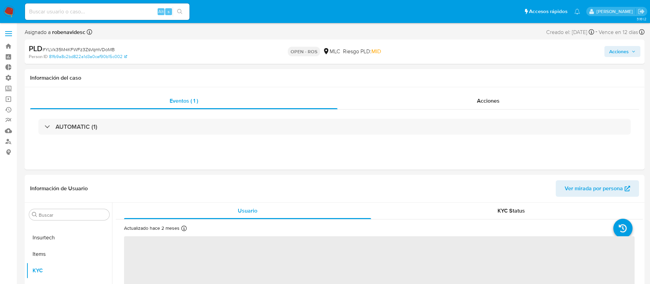
select select "10"
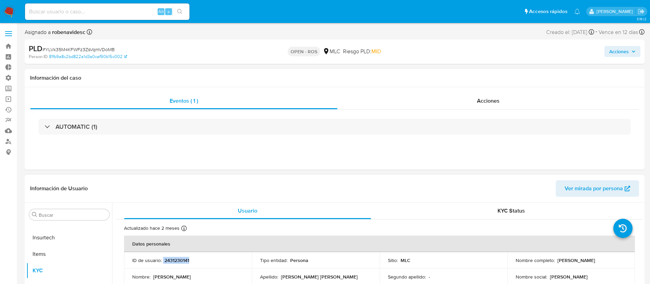
drag, startPoint x: 196, startPoint y: 260, endPoint x: 163, endPoint y: 260, distance: 33.6
click at [163, 260] on div "ID de usuario : 2431230141" at bounding box center [187, 260] width 111 height 6
copy div "2431230141"
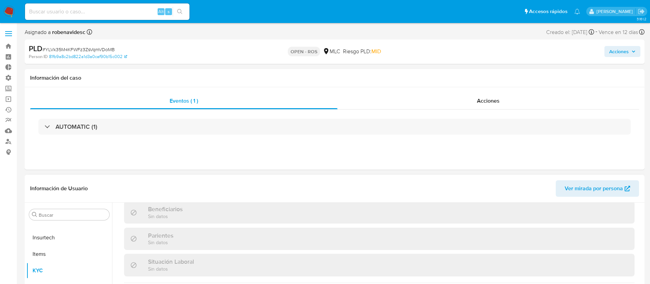
scroll to position [312, 0]
click at [458, 99] on div "Acciones" at bounding box center [489, 101] width 302 height 16
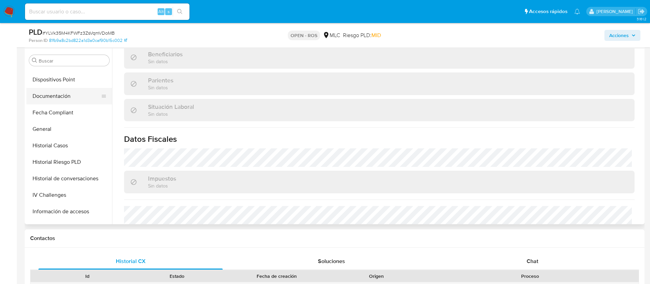
scroll to position [178, 0]
click at [51, 94] on button "Documentación" at bounding box center [66, 96] width 80 height 16
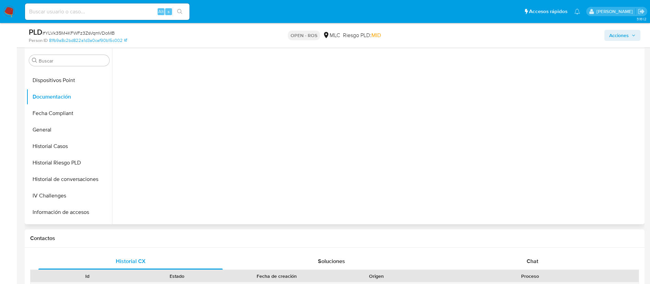
scroll to position [0, 0]
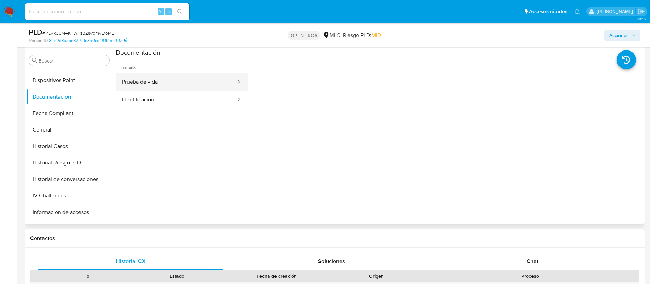
click at [213, 84] on button "Prueba de vida" at bounding box center [176, 81] width 121 height 17
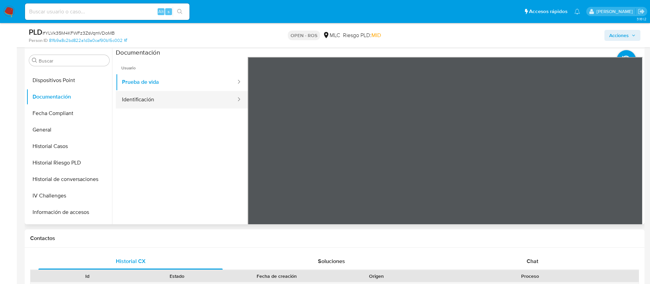
click at [202, 102] on button "Identificación" at bounding box center [176, 99] width 121 height 17
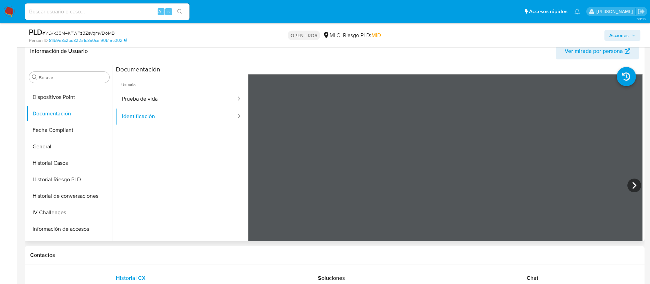
scroll to position [178, 0]
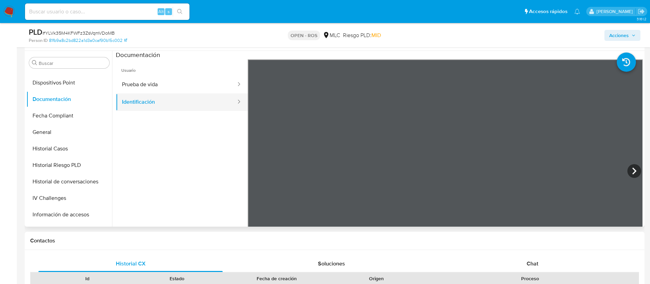
click at [190, 106] on button "Identificación" at bounding box center [176, 101] width 121 height 17
click at [187, 88] on button "Prueba de vida" at bounding box center [176, 84] width 121 height 17
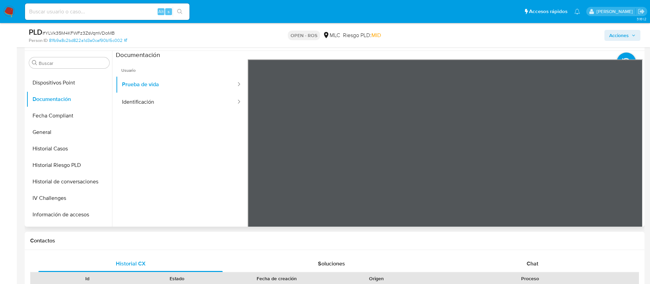
scroll to position [0, 0]
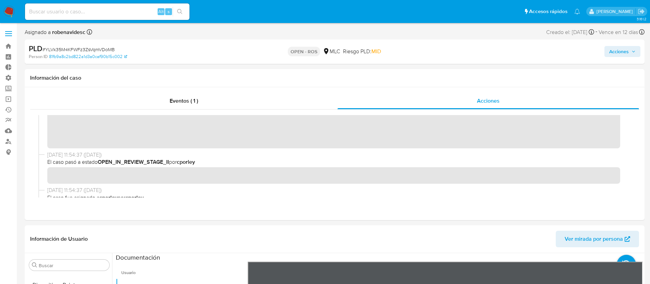
click at [621, 56] on span "Acciones" at bounding box center [620, 51] width 20 height 11
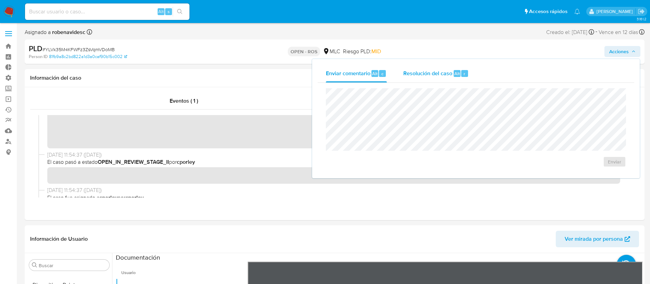
click at [459, 70] on span "Alt" at bounding box center [457, 73] width 5 height 7
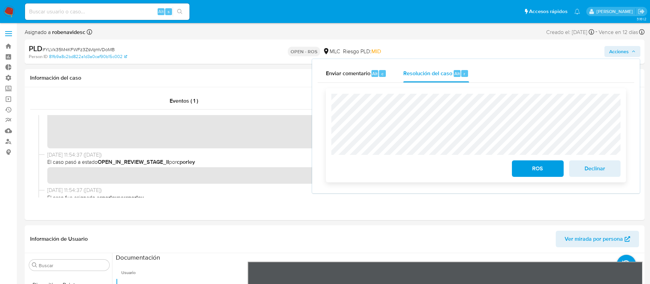
click at [336, 92] on div "ROS Declinar" at bounding box center [476, 135] width 300 height 94
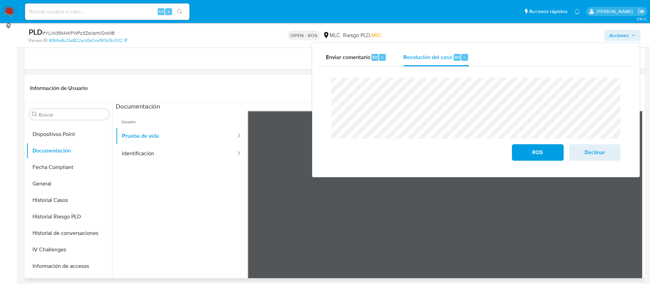
scroll to position [127, 0]
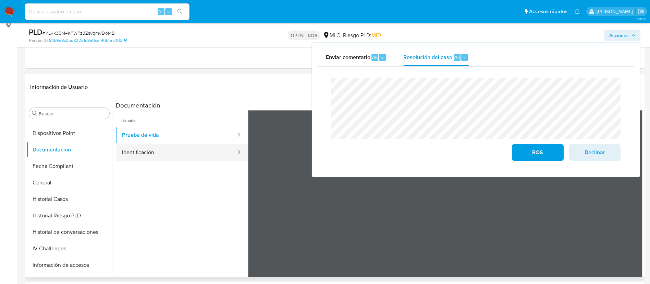
click at [200, 157] on button "Identificación" at bounding box center [176, 152] width 121 height 17
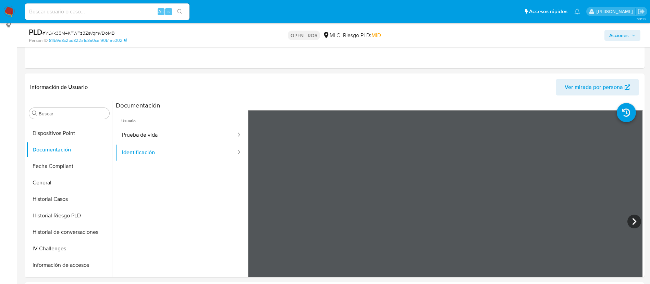
scroll to position [0, 0]
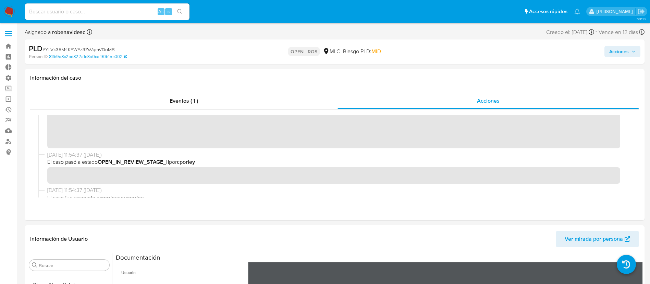
click at [611, 49] on span "Acciones" at bounding box center [620, 51] width 20 height 11
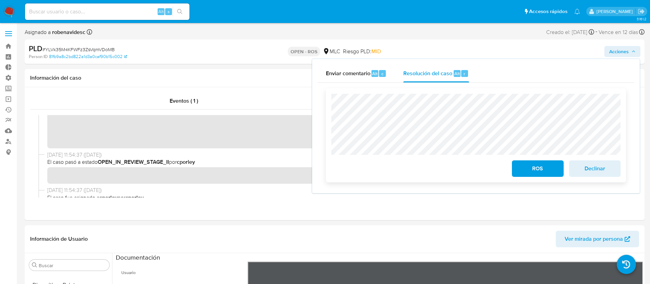
scroll to position [11, 0]
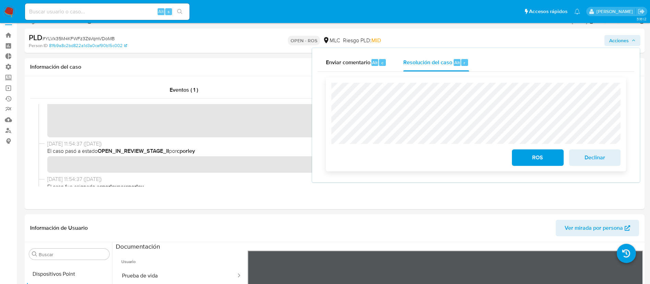
click at [528, 159] on span "ROS" at bounding box center [538, 157] width 34 height 15
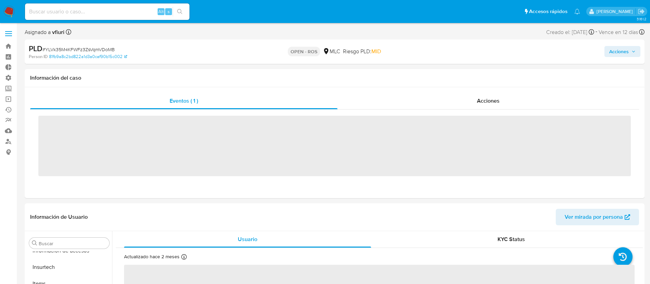
scroll to position [323, 0]
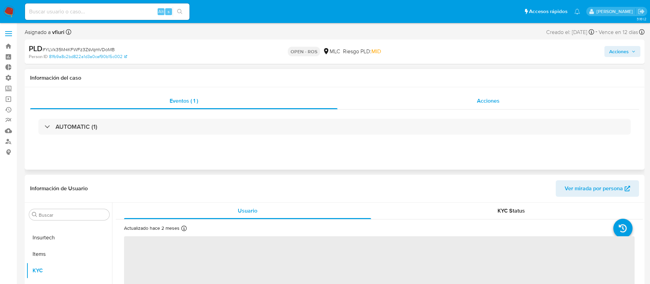
select select "10"
click at [488, 104] on span "Acciones" at bounding box center [488, 101] width 23 height 8
select select "10"
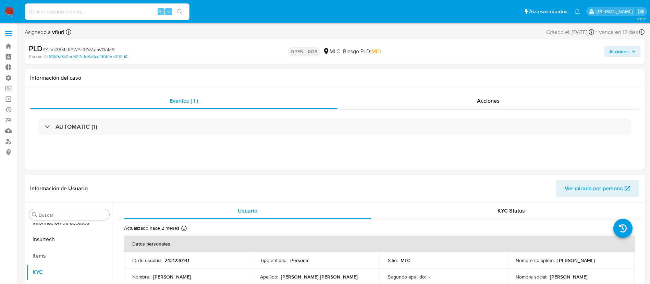
scroll to position [323, 0]
click at [482, 94] on div "Acciones" at bounding box center [489, 101] width 302 height 16
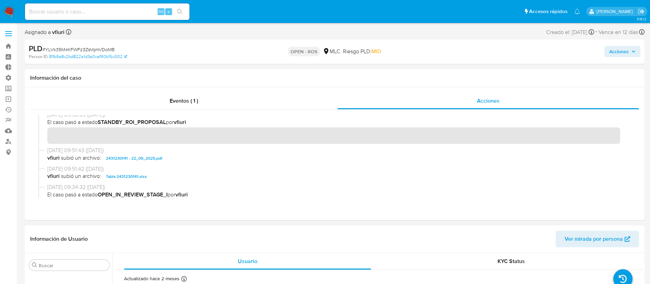
scroll to position [0, 0]
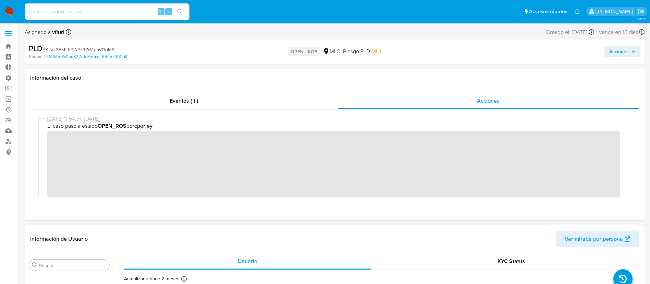
click at [605, 56] on button "Acciones" at bounding box center [623, 51] width 36 height 11
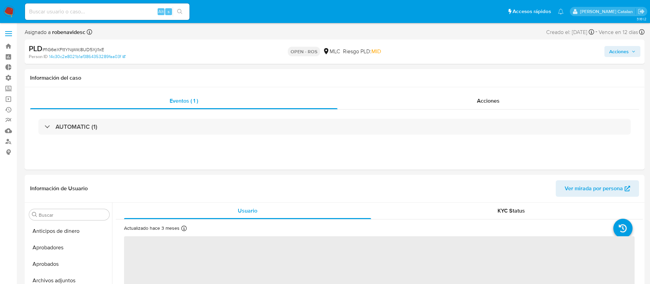
select select "10"
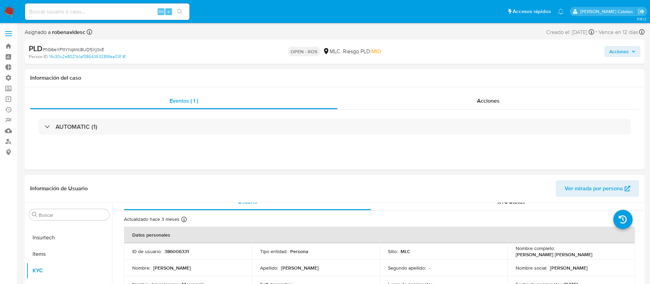
scroll to position [9, 0]
click at [470, 100] on div "Acciones" at bounding box center [489, 101] width 302 height 16
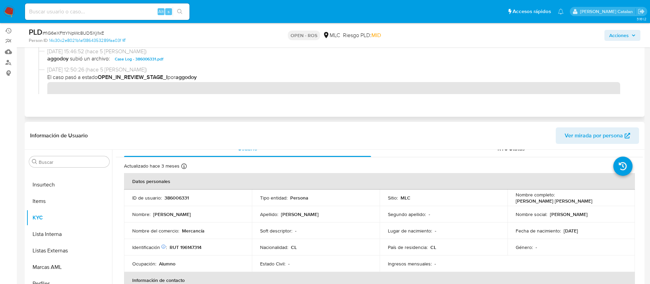
scroll to position [83, 0]
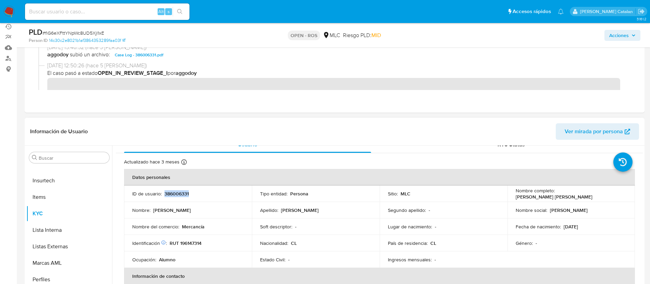
drag, startPoint x: 198, startPoint y: 194, endPoint x: 164, endPoint y: 193, distance: 34.0
click at [164, 193] on div "ID de usuario : 386006331" at bounding box center [187, 193] width 111 height 6
copy p "386006331"
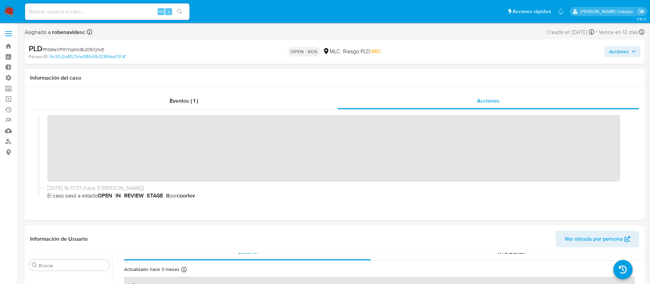
scroll to position [0, 0]
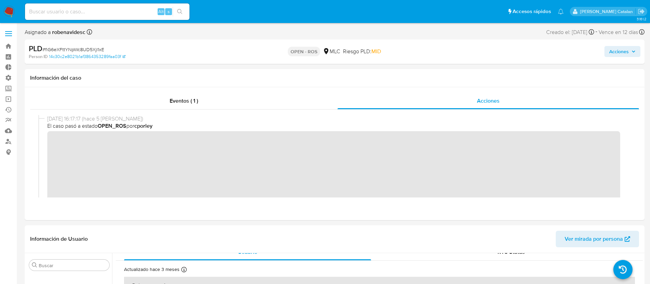
click at [39, 141] on div "23/09/2025 16:17:17 (hace 5 días) El caso pasó a estado OPEN_ROS por cporley" at bounding box center [334, 171] width 593 height 113
click at [219, 211] on div "Eventos ( 1 ) Acciones" at bounding box center [335, 153] width 620 height 133
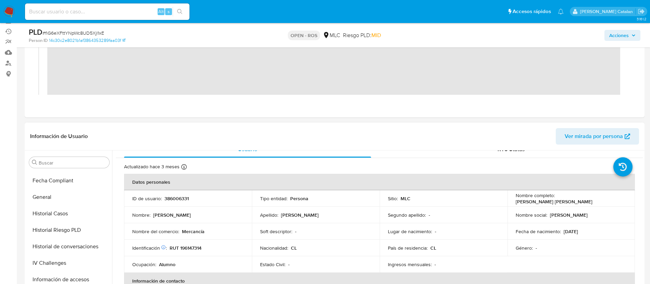
scroll to position [207, 0]
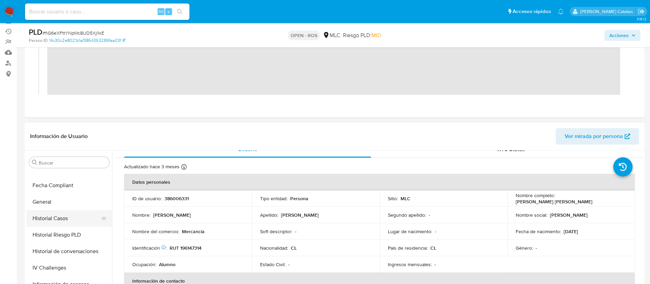
click at [56, 216] on button "Historial Casos" at bounding box center [66, 218] width 80 height 16
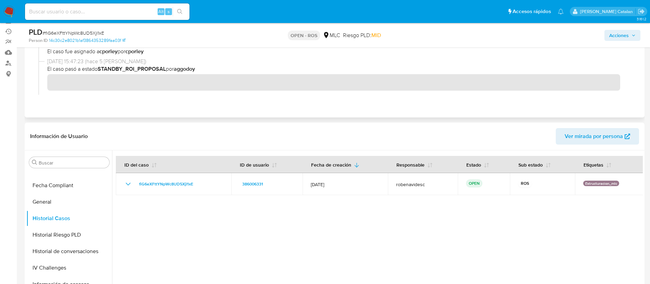
scroll to position [0, 0]
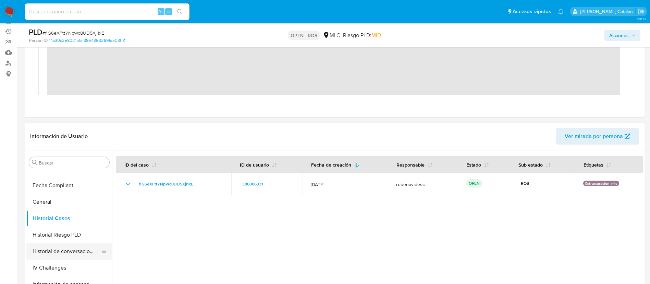
click at [56, 251] on button "Historial de conversaciones" at bounding box center [66, 251] width 80 height 16
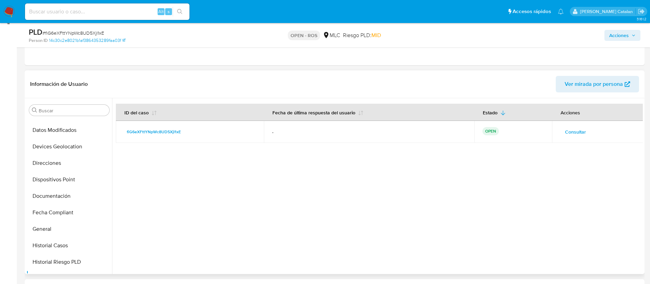
scroll to position [128, 0]
click at [45, 189] on button "Documentación" at bounding box center [66, 196] width 80 height 16
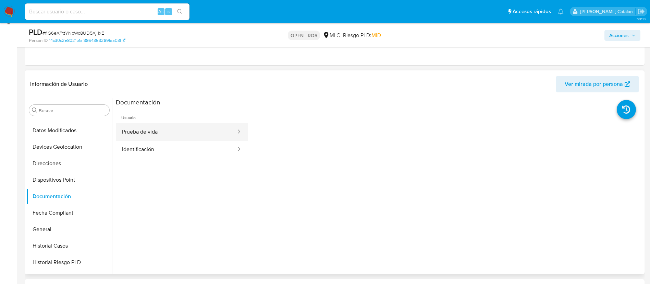
click at [186, 137] on button "Prueba de vida" at bounding box center [176, 131] width 121 height 17
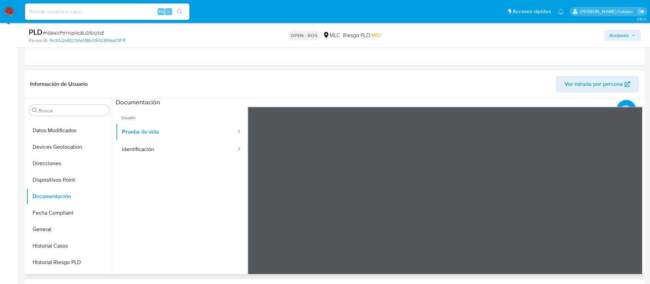
click at [200, 216] on ul "Usuario Prueba de vida Identificación" at bounding box center [182, 206] width 132 height 198
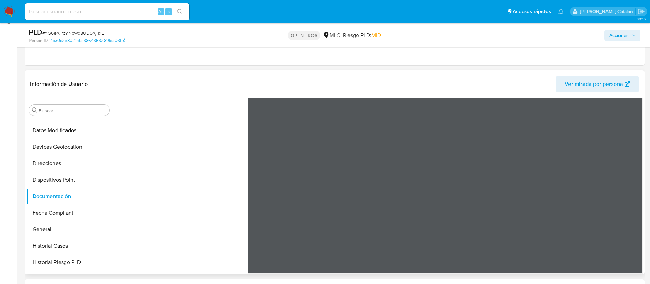
scroll to position [0, 0]
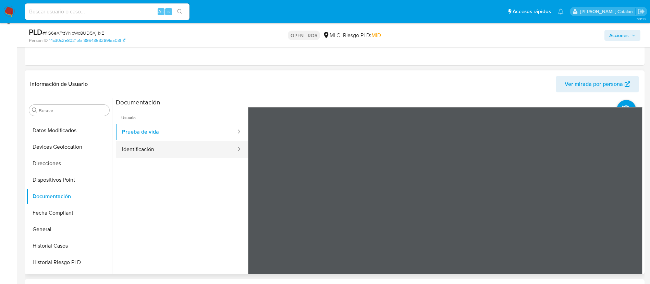
click at [169, 151] on button "Identificación" at bounding box center [176, 149] width 121 height 17
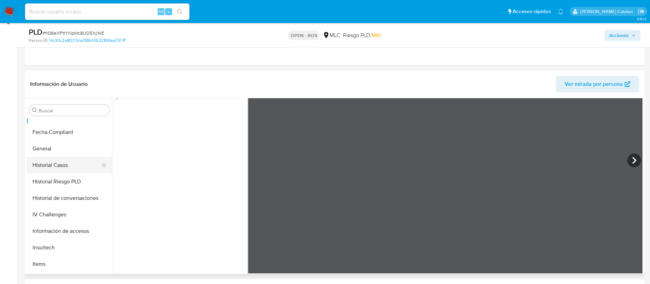
scroll to position [209, 0]
click at [56, 164] on button "Historial Casos" at bounding box center [66, 164] width 80 height 16
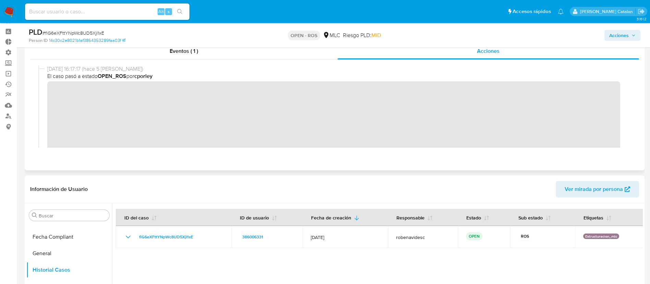
scroll to position [0, 0]
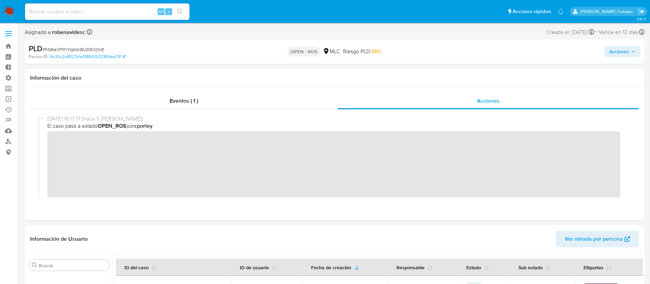
click at [613, 44] on div "Acciones" at bounding box center [540, 52] width 202 height 16
click at [614, 46] on span "Acciones" at bounding box center [620, 51] width 20 height 11
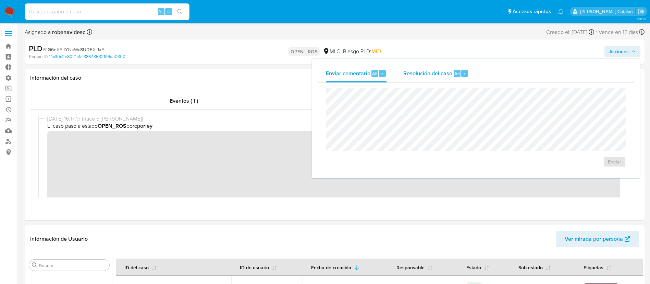
click at [464, 77] on div "Resolución del caso Alt r" at bounding box center [436, 73] width 65 height 18
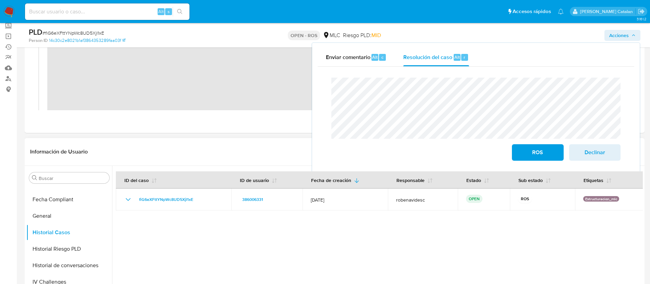
scroll to position [79, 0]
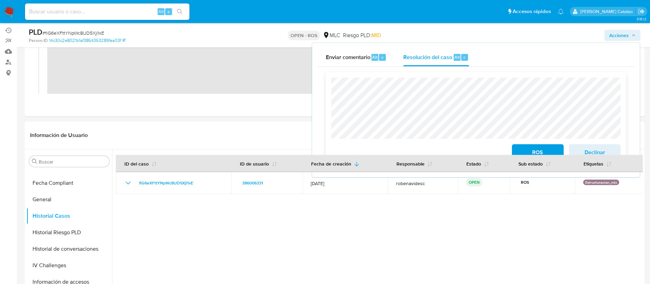
click at [330, 93] on div "ROS Declinar" at bounding box center [476, 119] width 300 height 94
click at [520, 147] on button "ROS" at bounding box center [537, 152] width 51 height 16
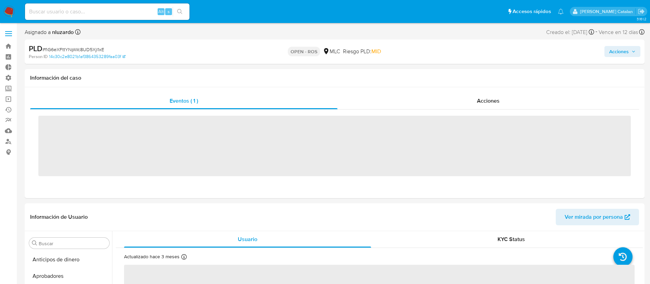
scroll to position [323, 0]
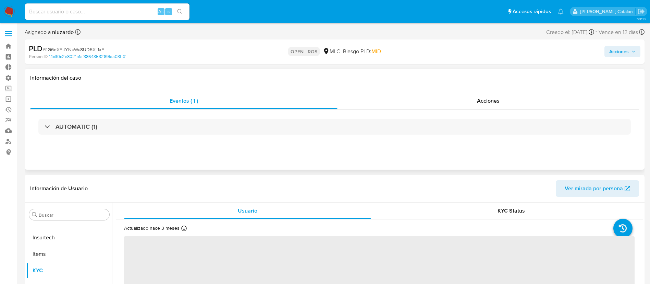
select select "10"
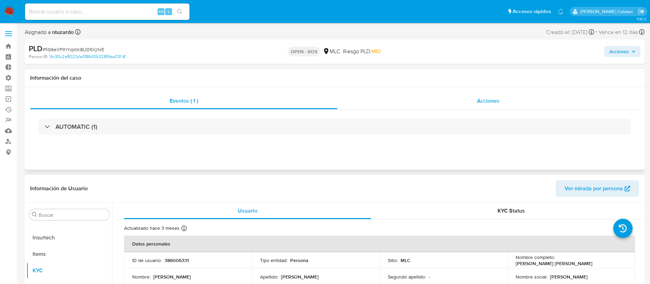
click at [482, 105] on div "Acciones" at bounding box center [489, 101] width 302 height 16
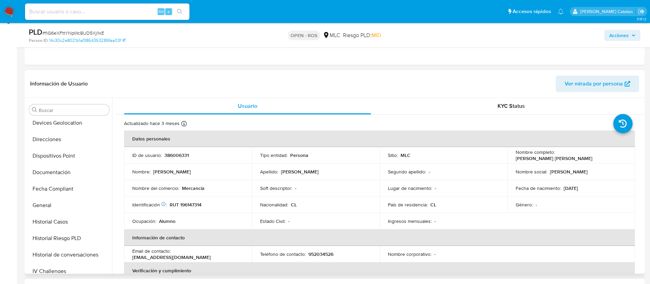
scroll to position [148, 0]
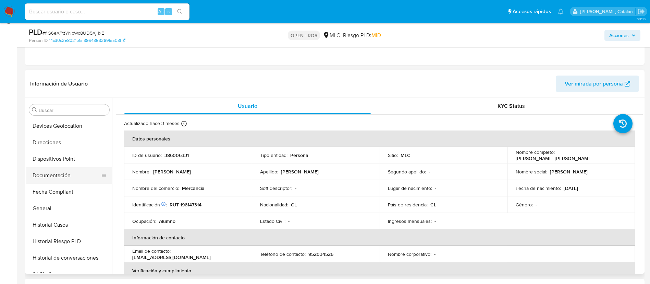
click at [55, 179] on button "Documentación" at bounding box center [66, 175] width 80 height 16
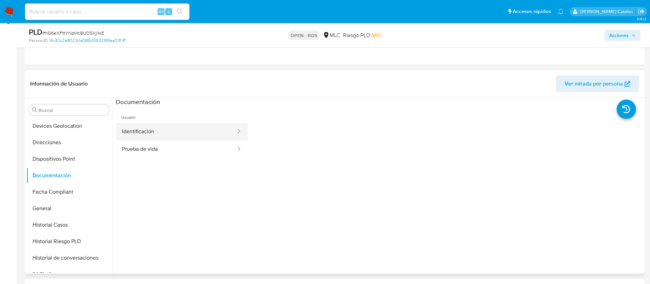
click at [150, 125] on button "Identificación" at bounding box center [176, 131] width 121 height 17
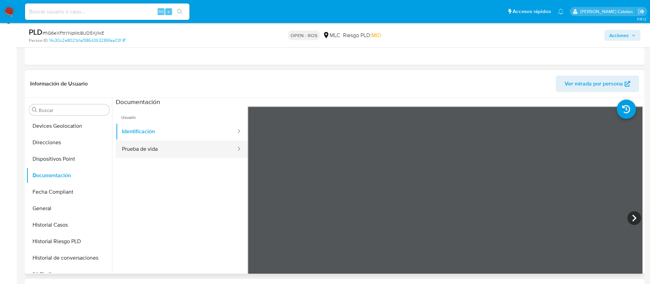
click at [161, 150] on button "Prueba de vida" at bounding box center [176, 148] width 121 height 17
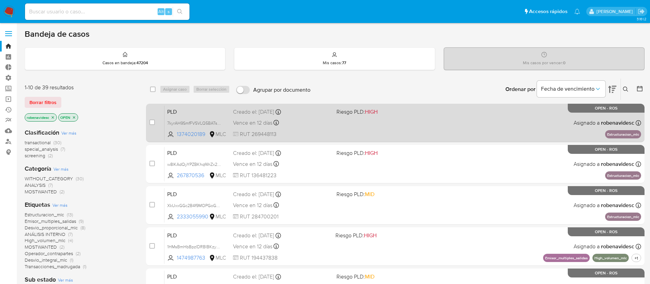
click at [433, 137] on div "PLD 7kyrAH9SmfFVSVLQ5BATs9J1 1374020189 MLC Riesgo PLD: HIGH Creado el: [DATE] …" at bounding box center [403, 122] width 477 height 35
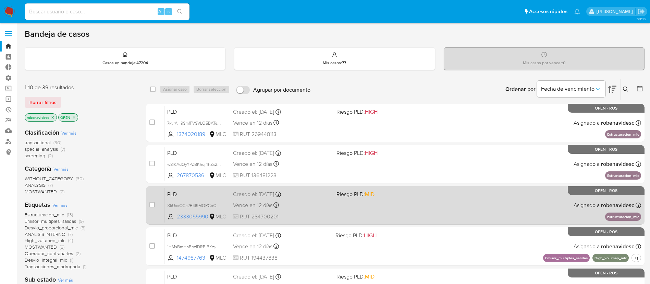
click at [445, 193] on div "PLD XkUxxGGc2B4f9MOPGoG0lv9E 2333055990 MLC Riesgo PLD: MID Creado el: [DATE] C…" at bounding box center [403, 205] width 477 height 35
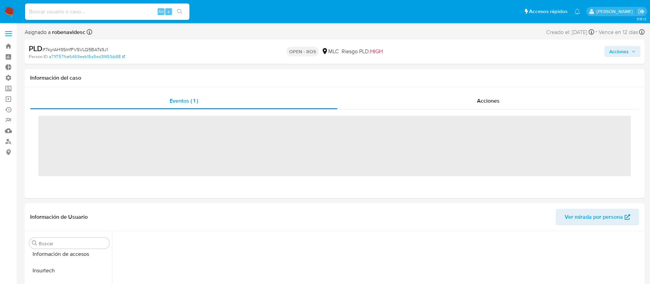
scroll to position [323, 0]
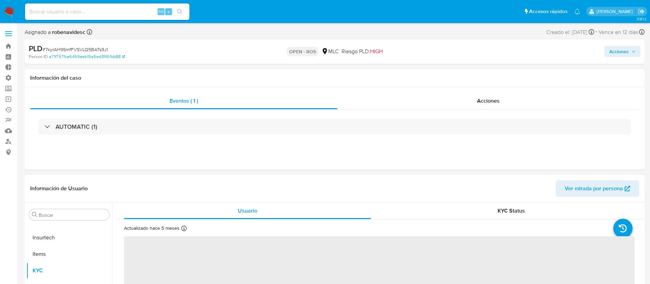
select select "10"
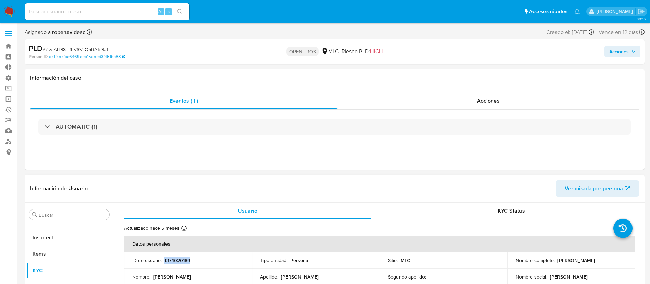
drag, startPoint x: 204, startPoint y: 253, endPoint x: 164, endPoint y: 262, distance: 41.0
click at [164, 262] on td "ID de usuario : 1374020189" at bounding box center [188, 260] width 128 height 16
copy p "1374020189"
click at [449, 86] on div "Información del caso" at bounding box center [335, 78] width 620 height 18
click at [495, 106] on div "Acciones" at bounding box center [489, 101] width 302 height 16
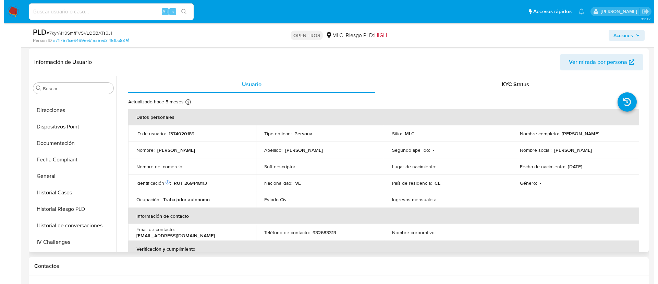
scroll to position [144, 0]
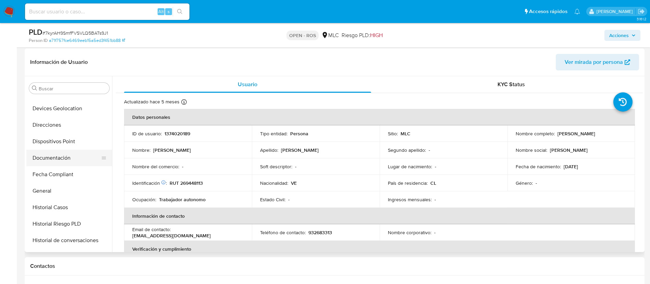
click at [58, 156] on button "Documentación" at bounding box center [66, 158] width 80 height 16
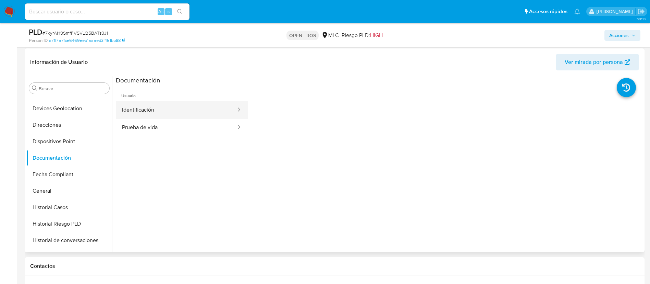
click at [158, 115] on button "Identificación" at bounding box center [176, 109] width 121 height 17
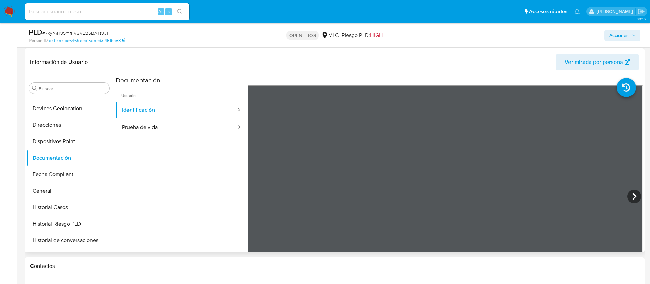
click at [417, 81] on section at bounding box center [379, 190] width 527 height 228
click at [629, 194] on icon at bounding box center [635, 196] width 14 height 14
click at [214, 133] on button "Prueba de vida" at bounding box center [176, 127] width 121 height 17
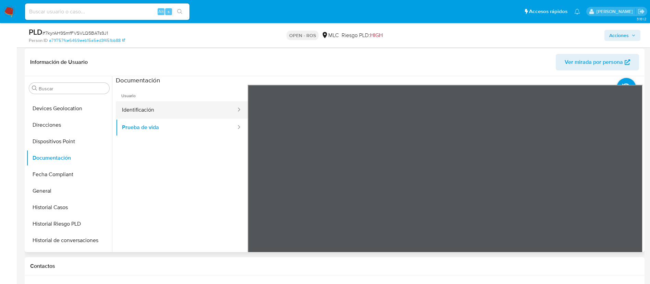
click at [149, 108] on button "Identificación" at bounding box center [176, 109] width 121 height 17
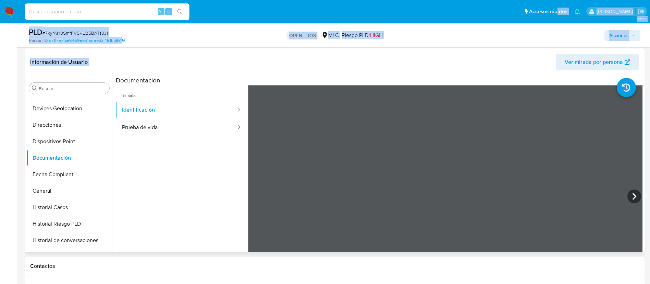
copy div "idos Presiona las siguientes teclas para acceder a algunas de las funciones Bus…"
drag, startPoint x: 527, startPoint y: 21, endPoint x: 420, endPoint y: 49, distance: 110.9
click at [56, 233] on button "Historial de conversaciones" at bounding box center [66, 240] width 80 height 16
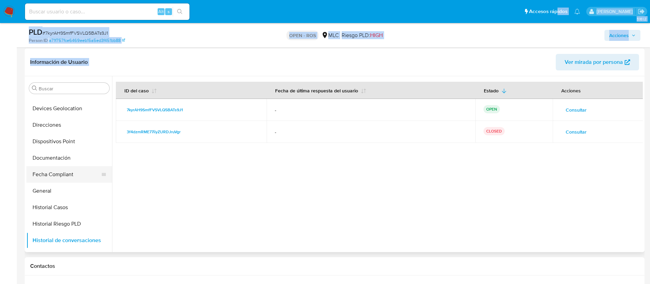
click at [54, 168] on button "Fecha Compliant" at bounding box center [66, 174] width 80 height 16
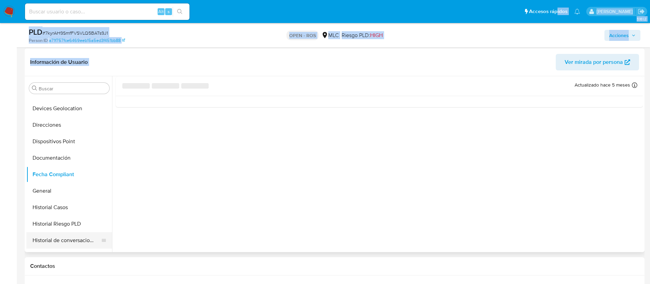
click at [58, 238] on button "Historial de conversaciones" at bounding box center [66, 240] width 80 height 16
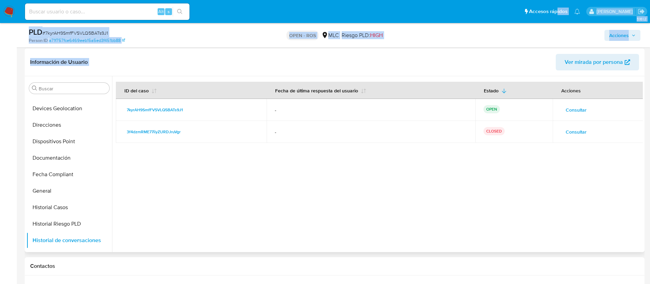
click at [572, 132] on span "Consultar" at bounding box center [576, 132] width 21 height 10
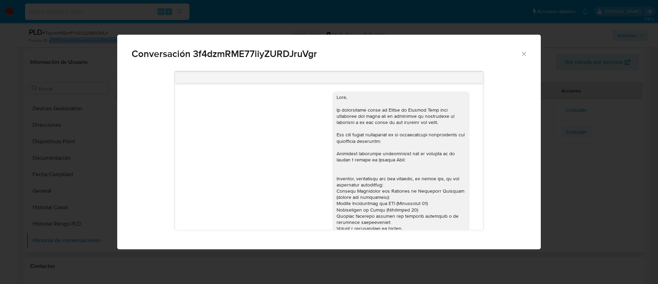
scroll to position [130, 0]
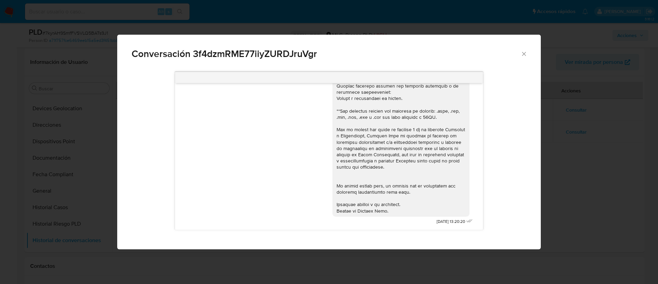
click at [524, 57] on icon "Cerrar" at bounding box center [524, 53] width 7 height 7
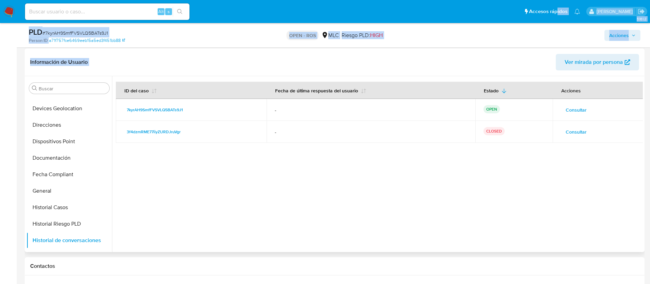
click at [584, 110] on span "Consultar" at bounding box center [576, 110] width 21 height 10
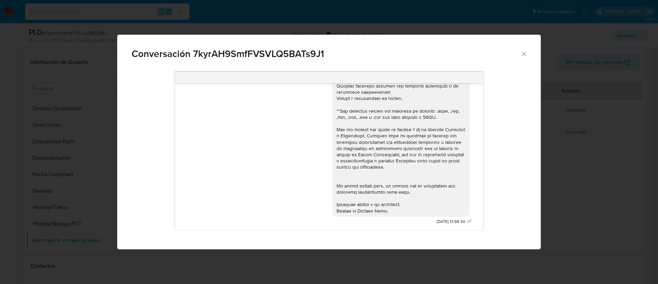
click at [525, 54] on icon "Cerrar" at bounding box center [524, 53] width 7 height 7
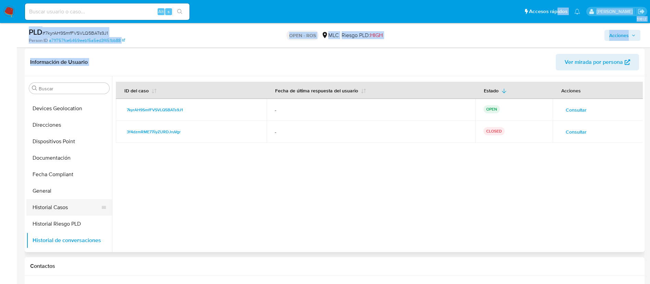
click at [49, 211] on button "Historial Casos" at bounding box center [66, 207] width 80 height 16
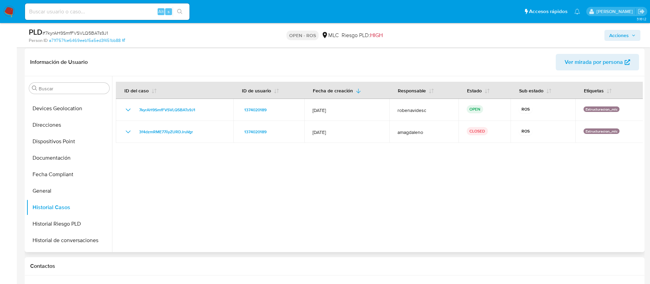
click at [249, 182] on div at bounding box center [377, 164] width 531 height 176
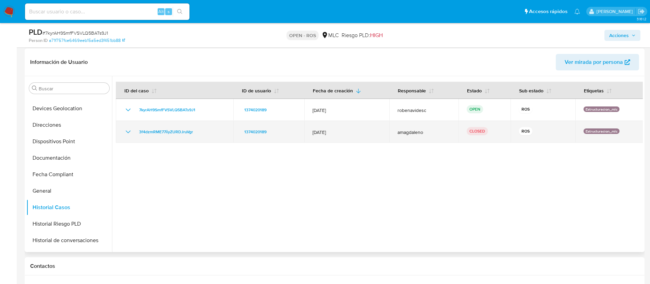
click at [129, 131] on icon "Mostrar/Ocultar" at bounding box center [128, 131] width 5 height 3
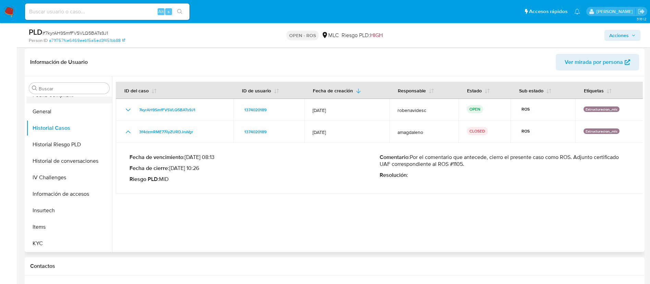
scroll to position [225, 0]
click at [55, 165] on button "Historial de conversaciones" at bounding box center [66, 160] width 80 height 16
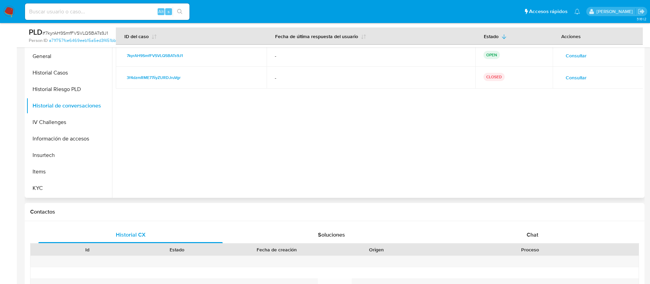
scroll to position [204, 0]
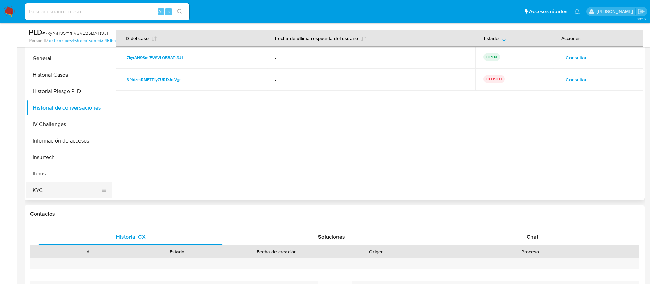
click at [83, 188] on button "KYC" at bounding box center [66, 190] width 80 height 16
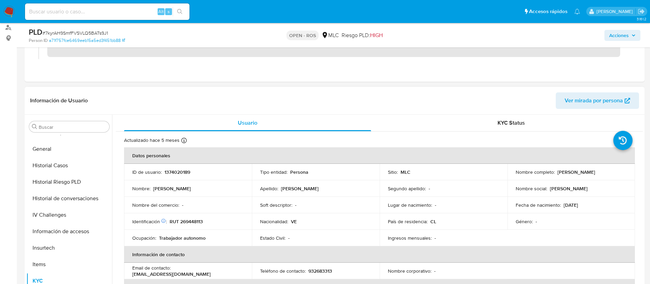
scroll to position [113, 0]
click at [498, 122] on span "KYC Status" at bounding box center [511, 123] width 27 height 8
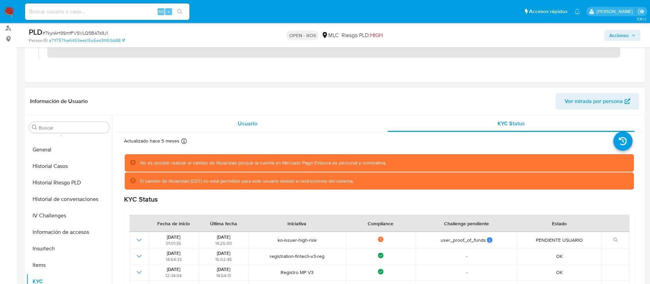
click at [289, 121] on div "Usuario" at bounding box center [247, 123] width 247 height 16
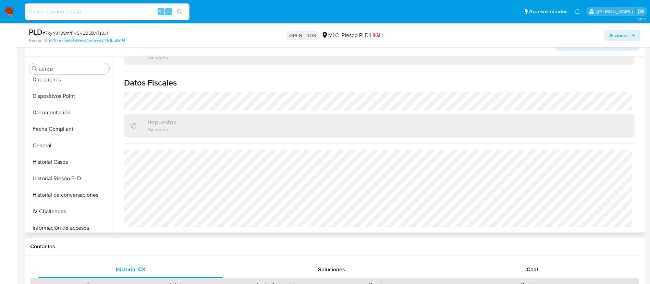
scroll to position [168, 0]
click at [48, 143] on button "General" at bounding box center [69, 147] width 86 height 16
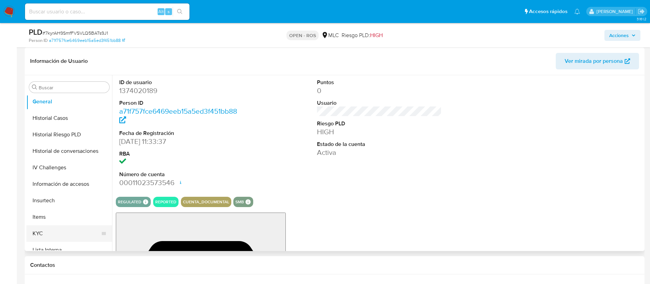
scroll to position [233, 0]
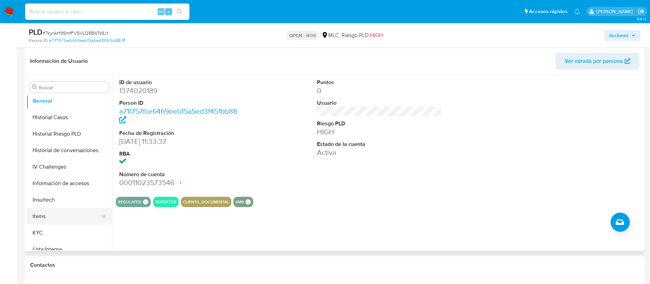
click at [45, 216] on button "Items" at bounding box center [66, 216] width 80 height 16
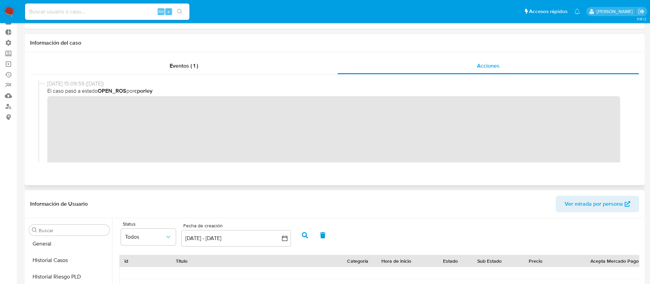
scroll to position [0, 0]
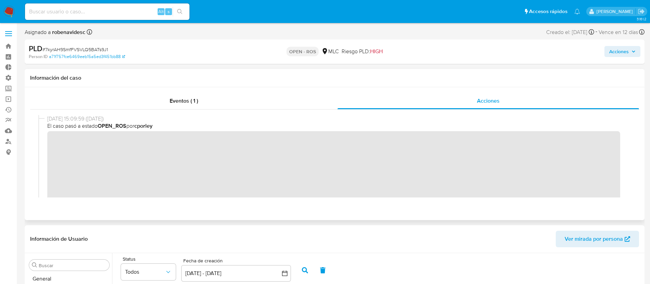
click at [406, 208] on div "Eventos ( 1 ) Acciones" at bounding box center [335, 153] width 620 height 133
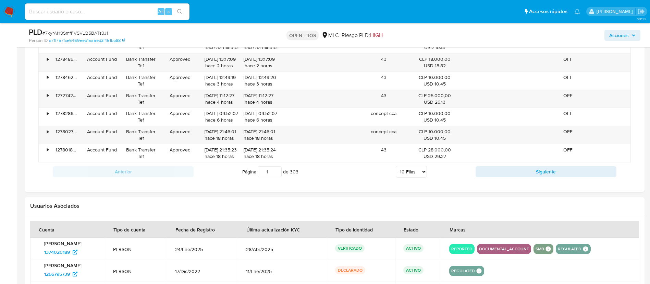
scroll to position [748, 0]
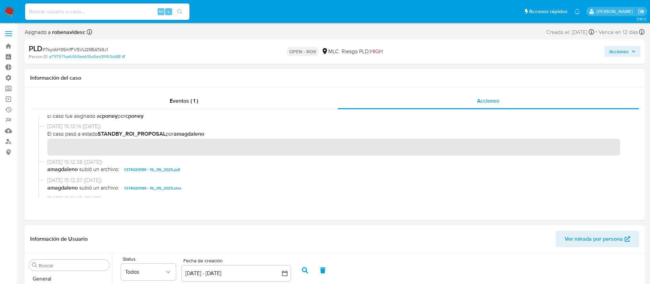
scroll to position [0, 0]
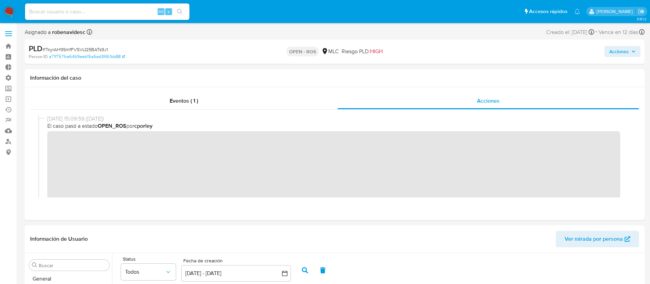
click at [618, 51] on span "Acciones" at bounding box center [620, 51] width 20 height 11
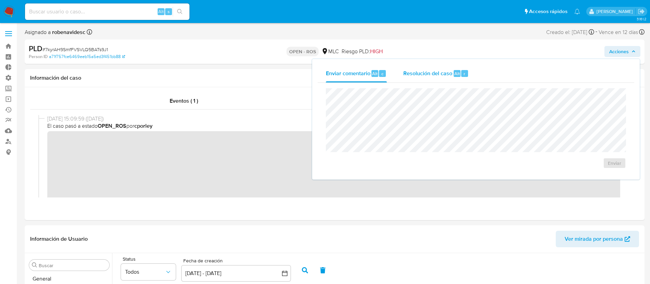
click at [442, 75] on span "Resolución del caso" at bounding box center [428, 73] width 49 height 8
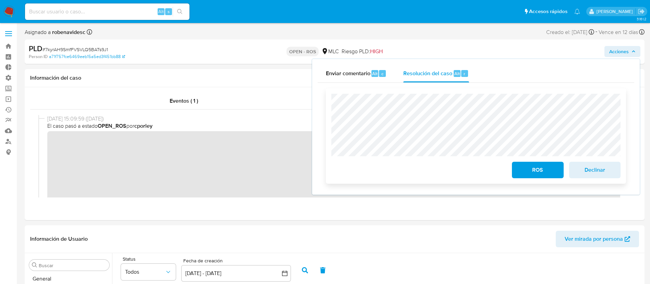
click at [586, 170] on span "Declinar" at bounding box center [595, 169] width 34 height 15
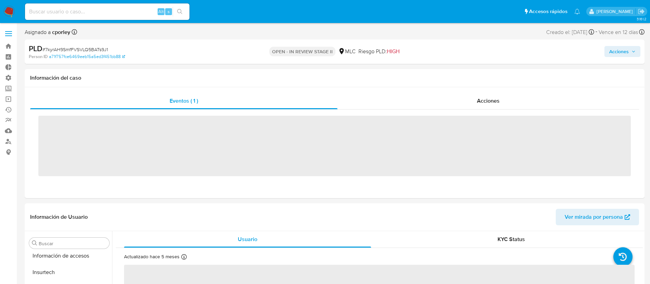
scroll to position [323, 0]
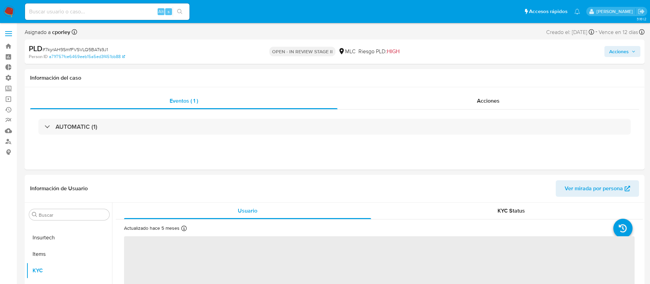
select select "10"
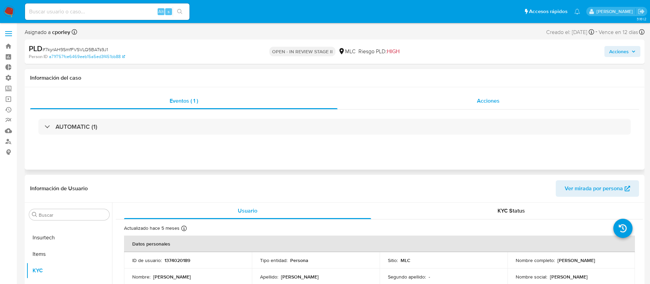
click at [461, 103] on div "Acciones" at bounding box center [489, 101] width 302 height 16
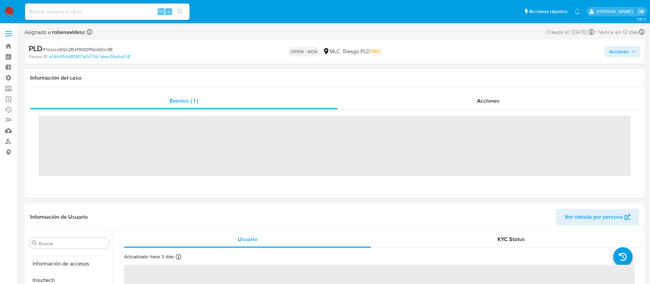
scroll to position [323, 0]
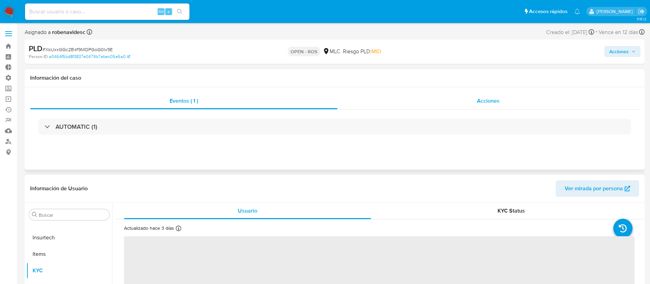
click at [464, 93] on div "Acciones" at bounding box center [489, 101] width 302 height 16
select select "10"
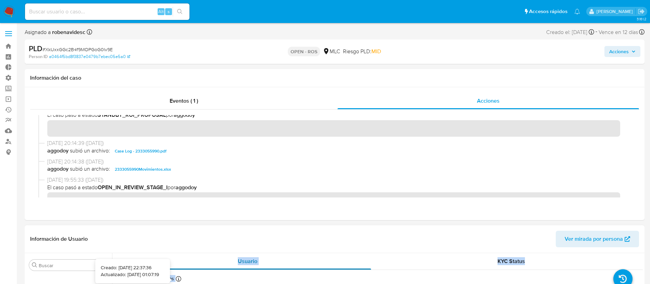
scroll to position [0, 0]
drag, startPoint x: 209, startPoint y: 255, endPoint x: 176, endPoint y: 278, distance: 40.1
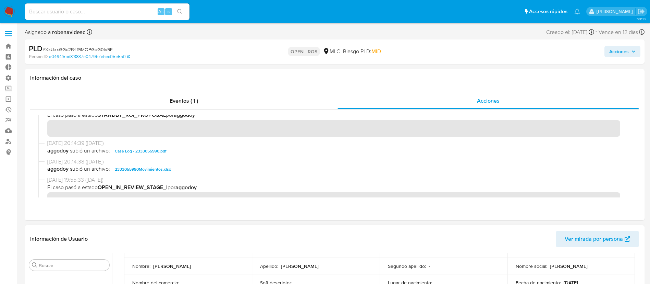
copy div "Creado: [DATE] 22:37:36 Actualizado: [DATE] 01:07:19 Datos personales ID de usu…"
click at [216, 260] on td "Nombre : [PERSON_NAME]" at bounding box center [188, 266] width 128 height 16
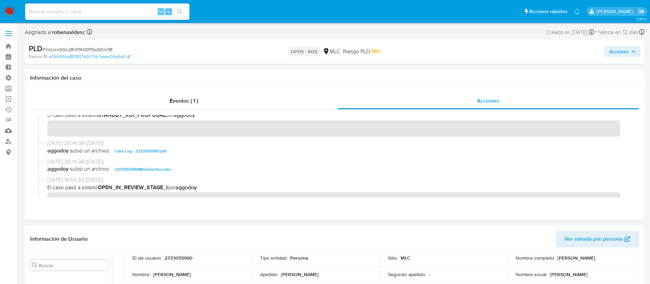
scroll to position [52, 0]
drag, startPoint x: 197, startPoint y: 260, endPoint x: 164, endPoint y: 260, distance: 33.6
click at [164, 260] on div "ID de usuario : 2333055990" at bounding box center [187, 258] width 111 height 6
copy p "2333055990"
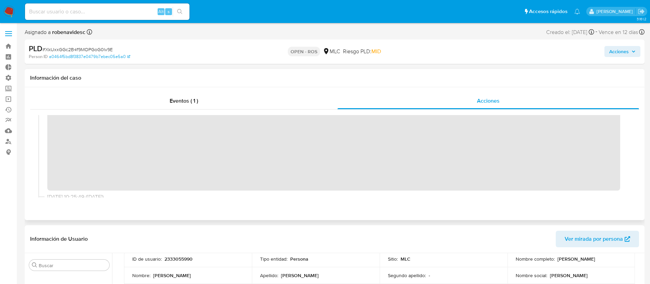
scroll to position [0, 0]
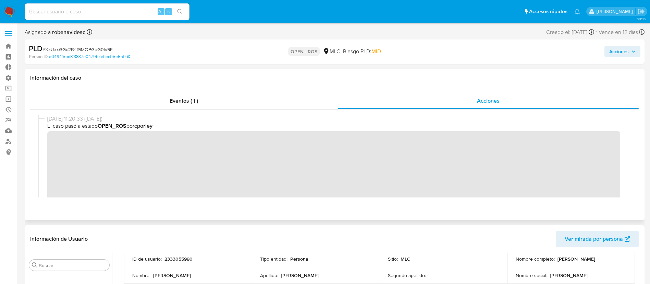
click at [46, 141] on div "[DATE] 11:20:33 ([DATE]) El caso pasó a estado OPEN_ROS por cporley" at bounding box center [334, 169] width 593 height 108
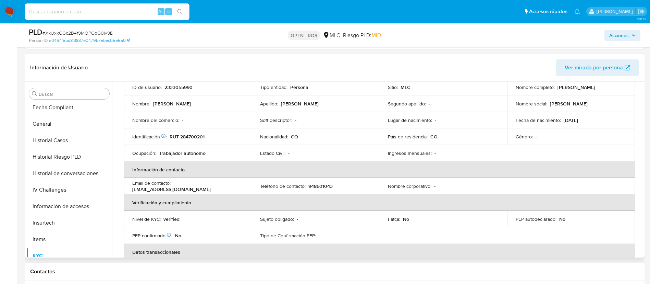
scroll to position [156, 0]
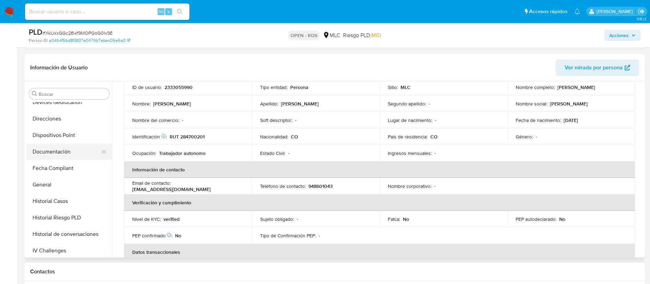
click at [48, 146] on button "Documentación" at bounding box center [66, 151] width 80 height 16
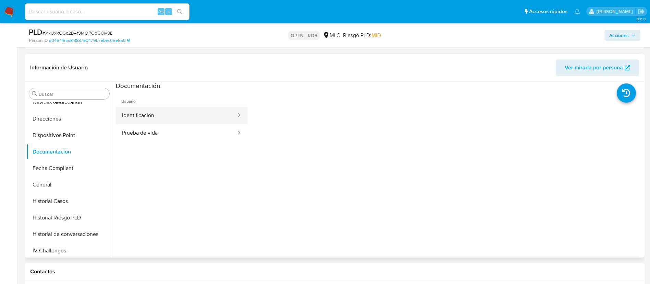
click at [148, 109] on button "Identificación" at bounding box center [176, 115] width 121 height 17
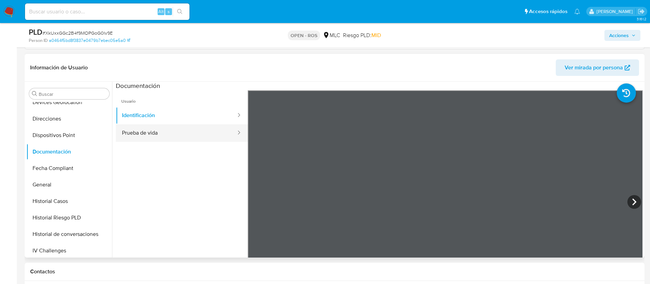
click at [145, 127] on button "Prueba de vida" at bounding box center [176, 132] width 121 height 17
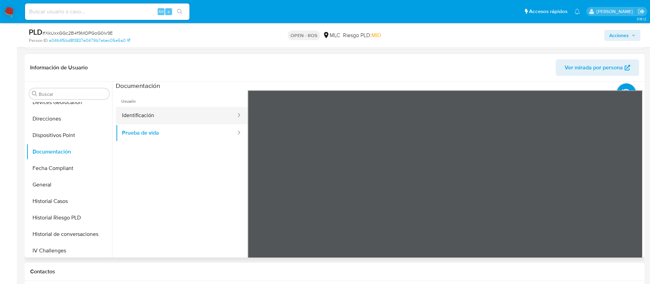
click at [169, 121] on button "Identificación" at bounding box center [176, 115] width 121 height 17
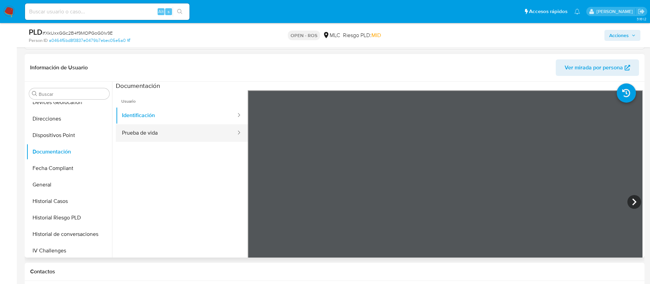
click at [166, 133] on button "Prueba de vida" at bounding box center [176, 132] width 121 height 17
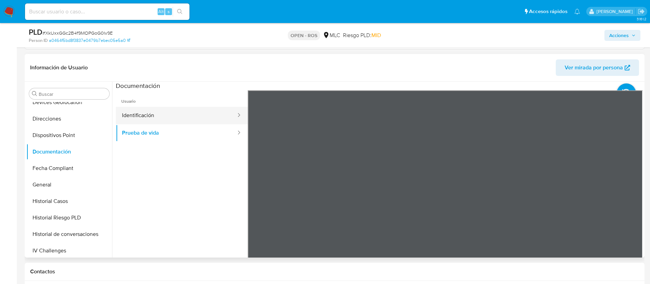
click at [165, 113] on button "Identificación" at bounding box center [176, 115] width 121 height 17
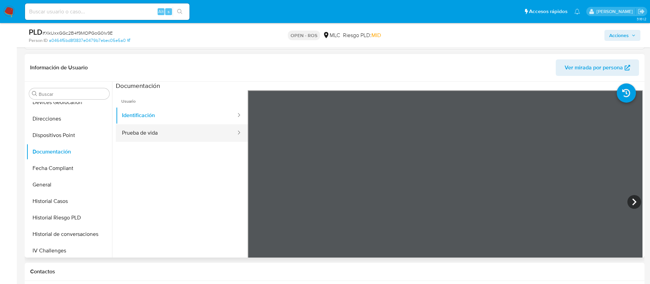
click at [187, 130] on button "Prueba de vida" at bounding box center [176, 132] width 121 height 17
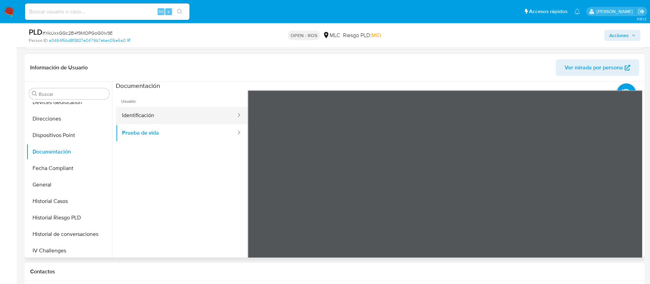
click at [202, 117] on button "Identificación" at bounding box center [176, 115] width 121 height 17
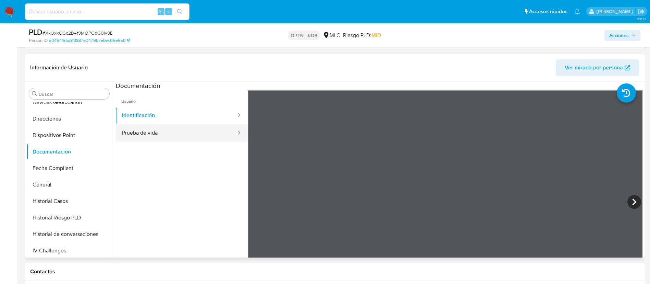
click at [154, 138] on button "Prueba de vida" at bounding box center [176, 132] width 121 height 17
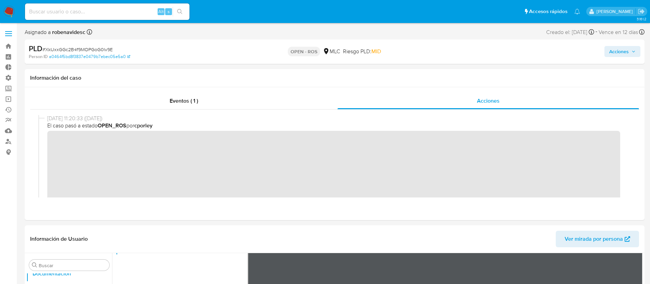
click at [620, 54] on span "Acciones" at bounding box center [620, 51] width 20 height 11
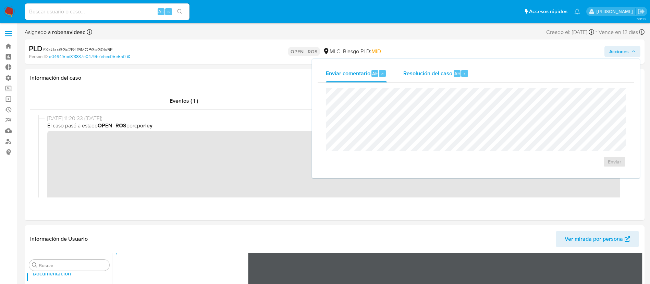
click at [417, 71] on span "Resolución del caso" at bounding box center [428, 73] width 49 height 8
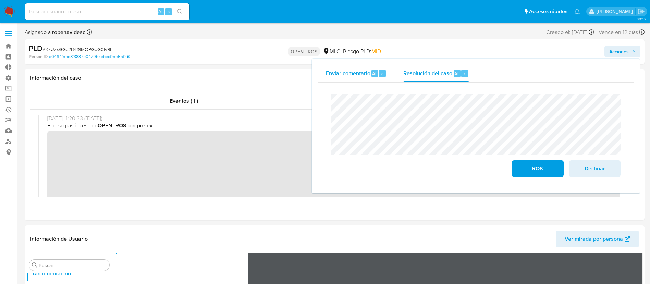
click at [325, 81] on div "Enviar comentario Alt c Resolución del caso Alt r Cierre de caso ROS Declinar" at bounding box center [476, 125] width 317 height 123
